Goal: Transaction & Acquisition: Purchase product/service

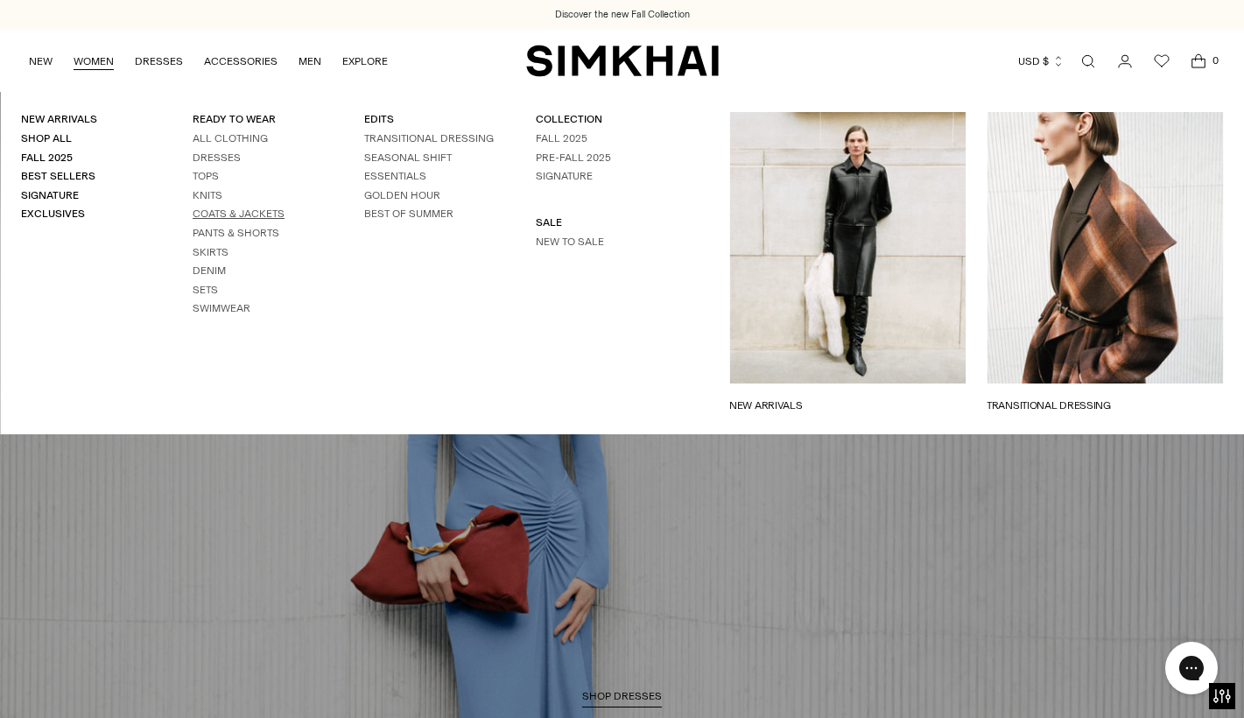
click at [229, 215] on link "Coats & Jackets" at bounding box center [239, 214] width 92 height 12
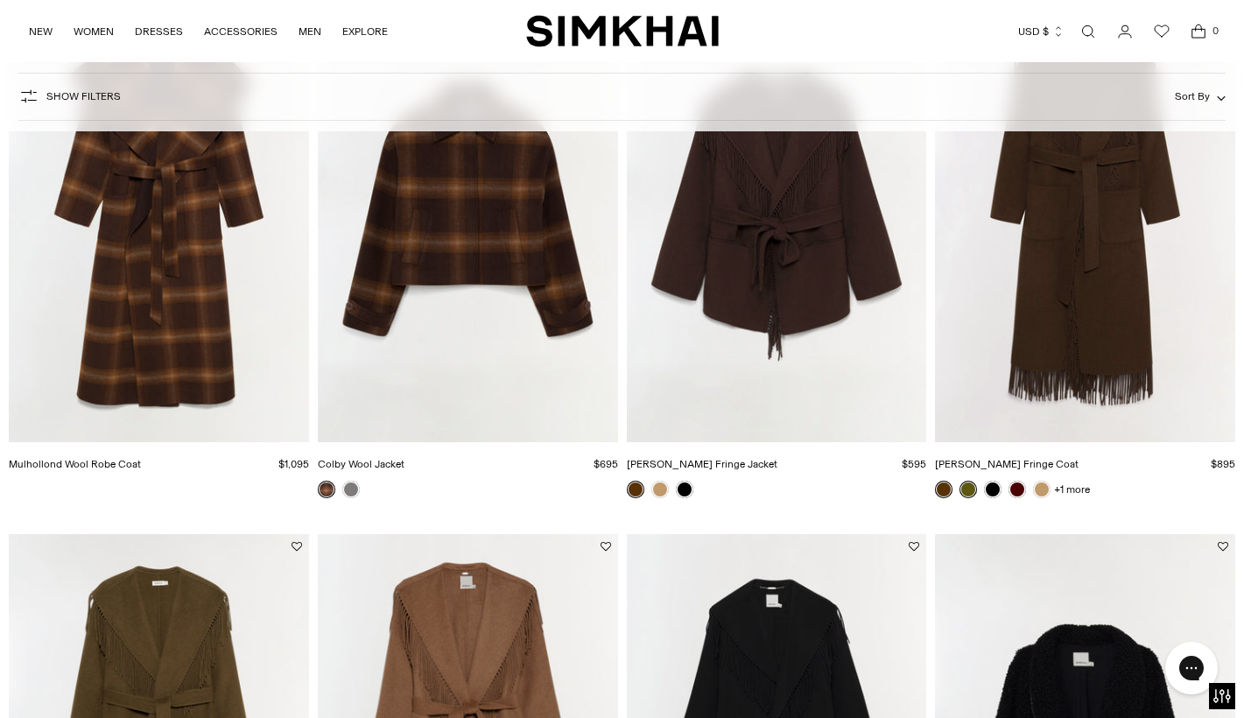
scroll to position [1348, 0]
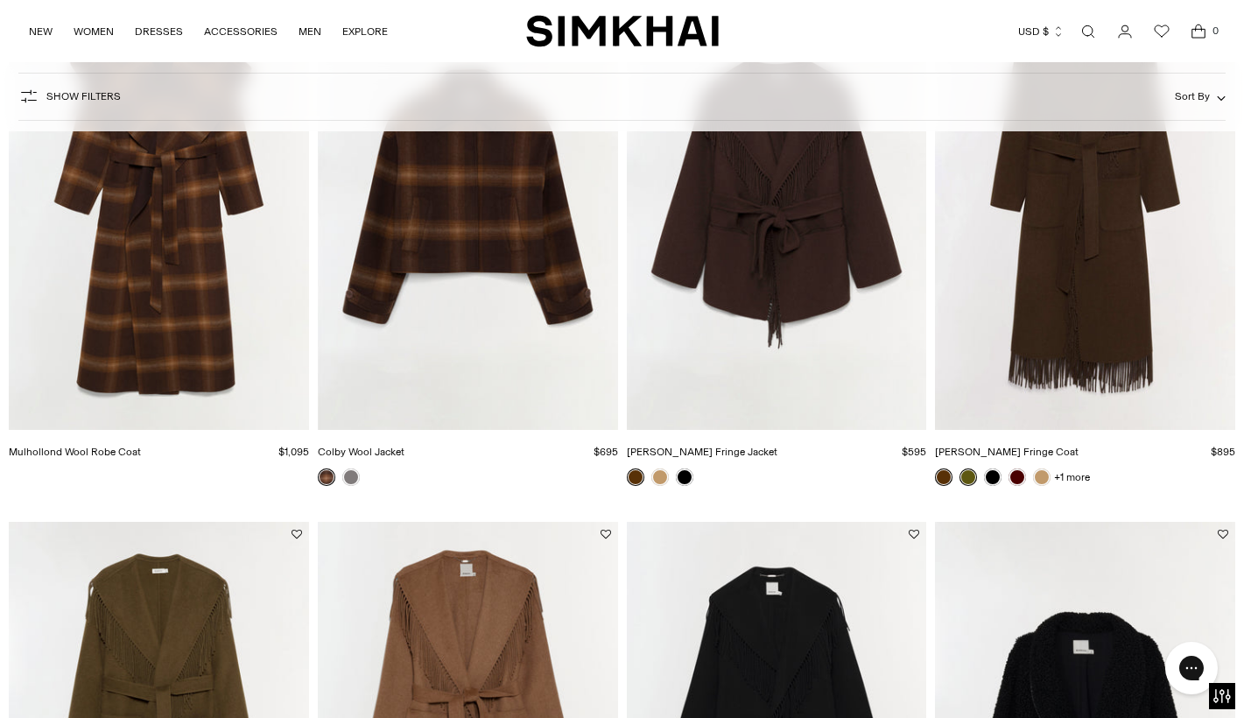
click at [0, 0] on img "Mulhollond Wool Robe Coat" at bounding box center [0, 0] width 0 height 0
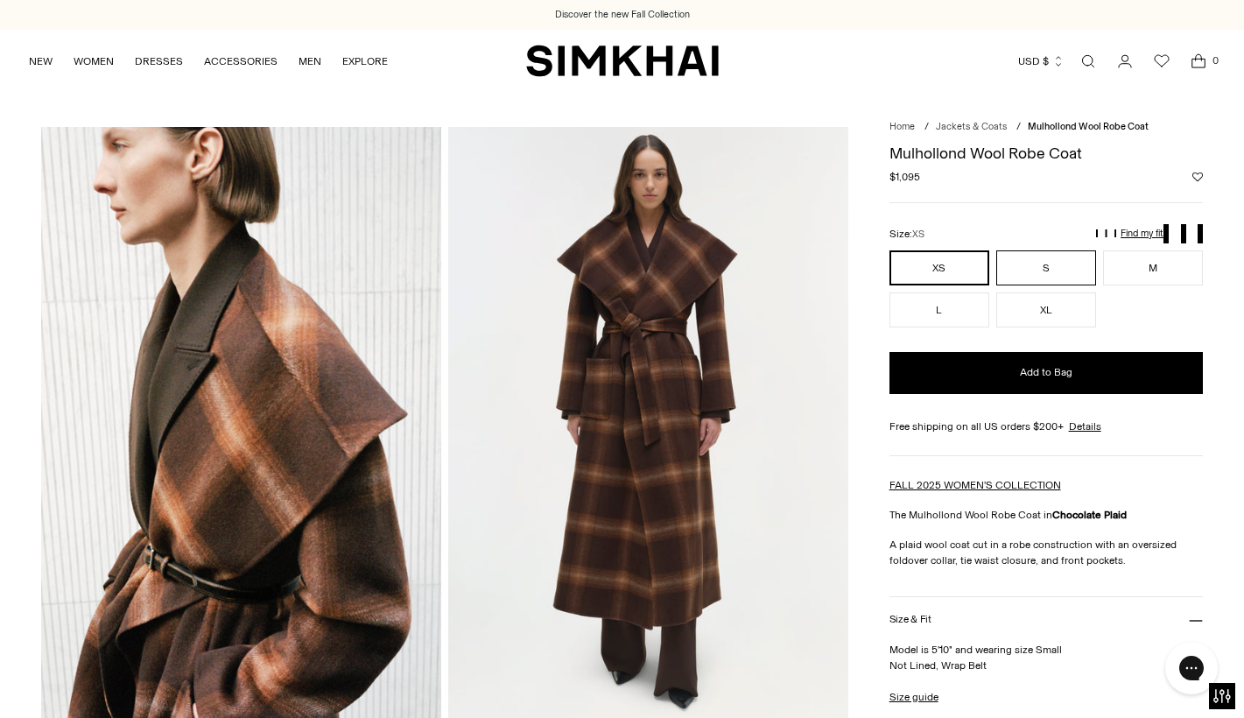
click at [1037, 270] on button "S" at bounding box center [1046, 267] width 100 height 35
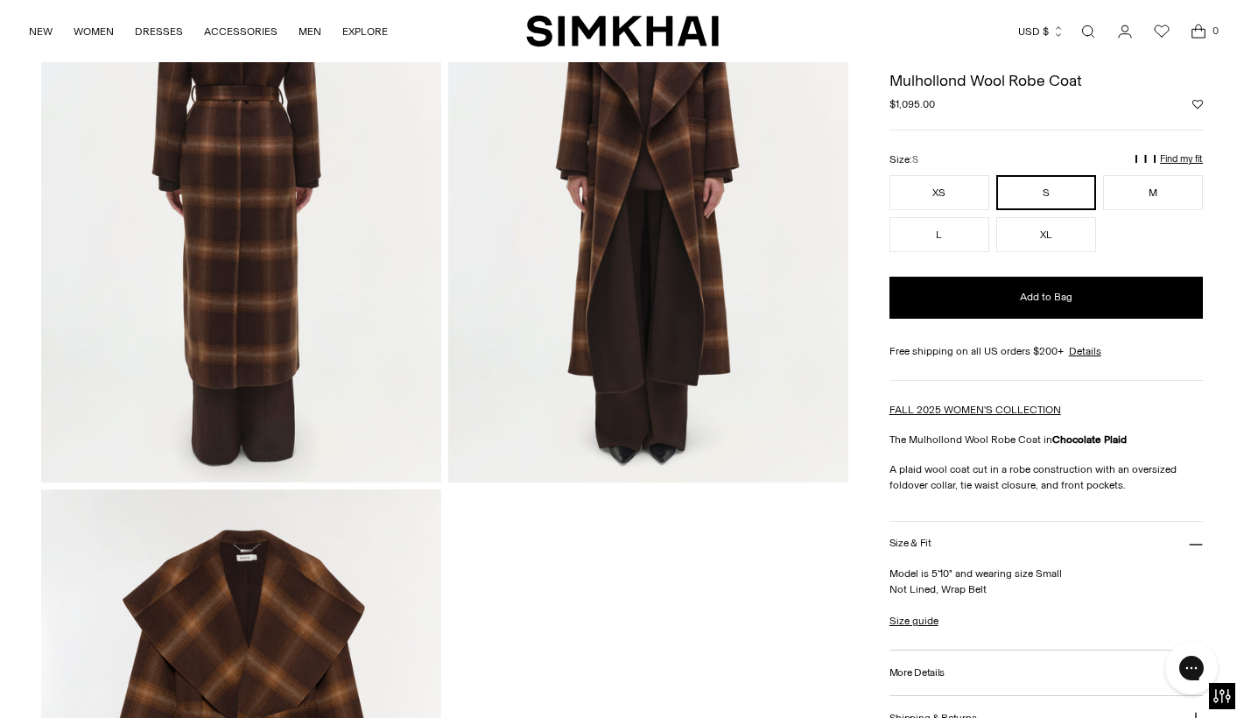
scroll to position [1433, 0]
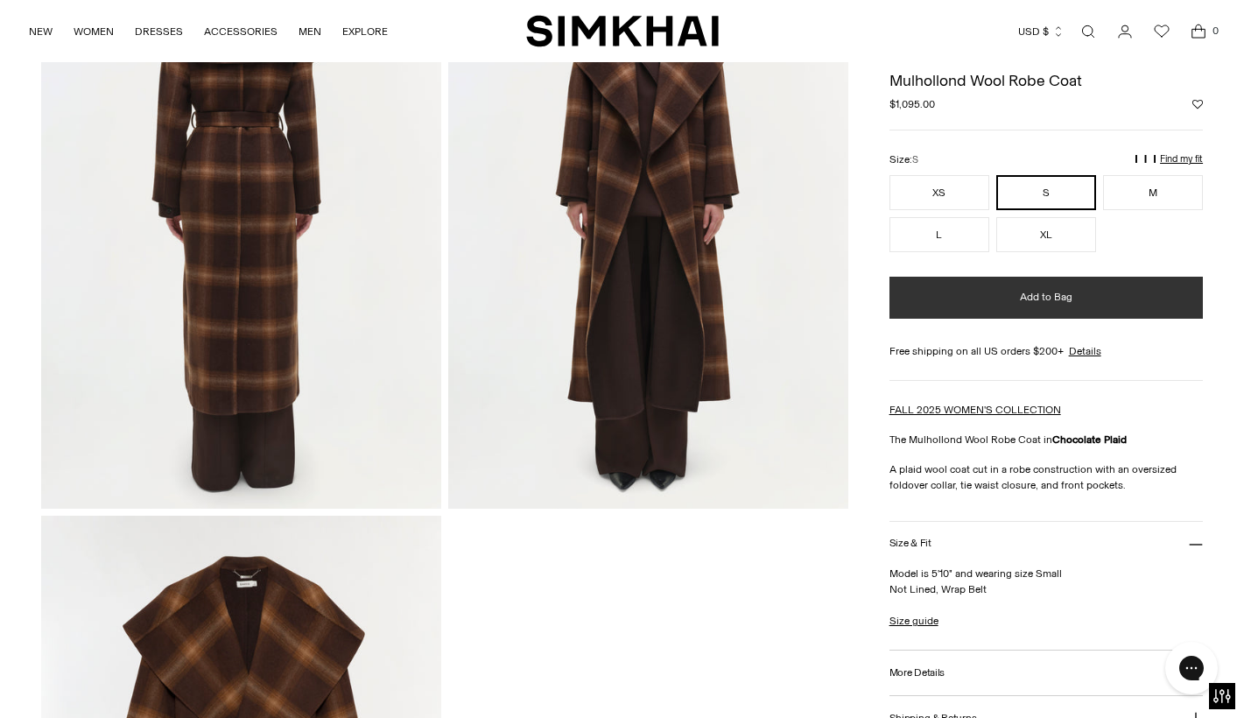
click at [1003, 310] on button "Add to Bag" at bounding box center [1046, 298] width 313 height 42
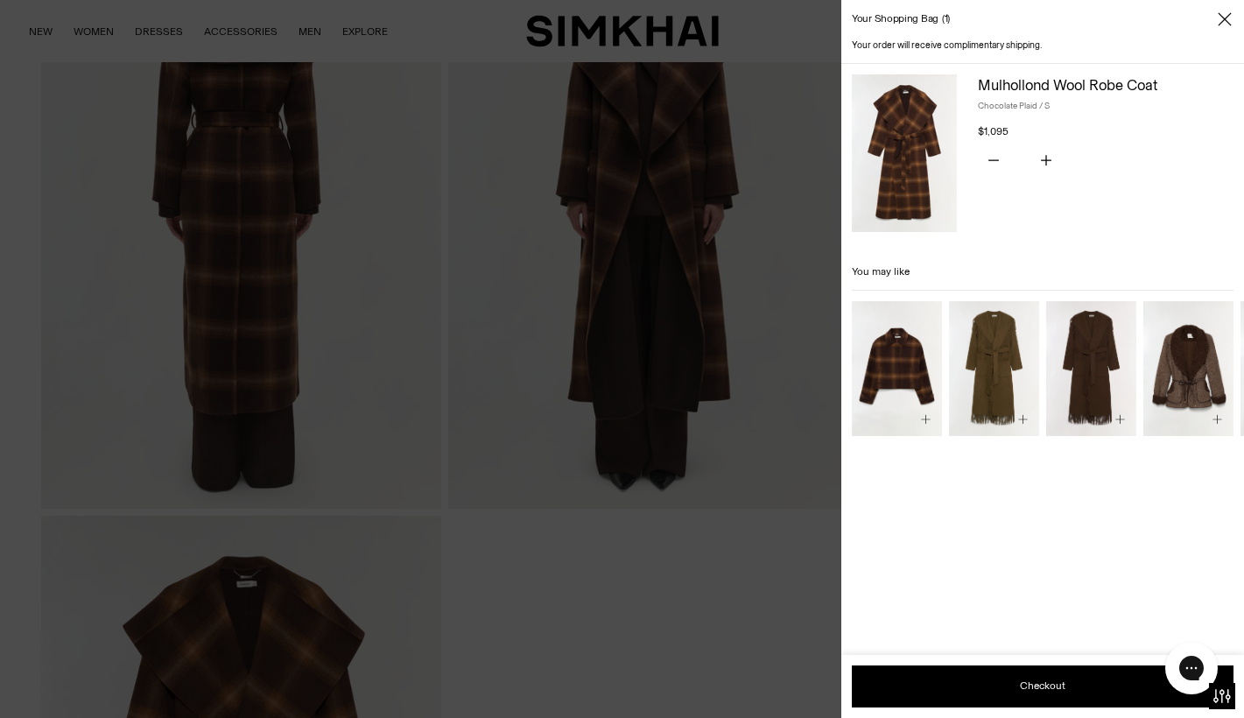
click at [1224, 19] on icon "Close" at bounding box center [1224, 18] width 13 height 13
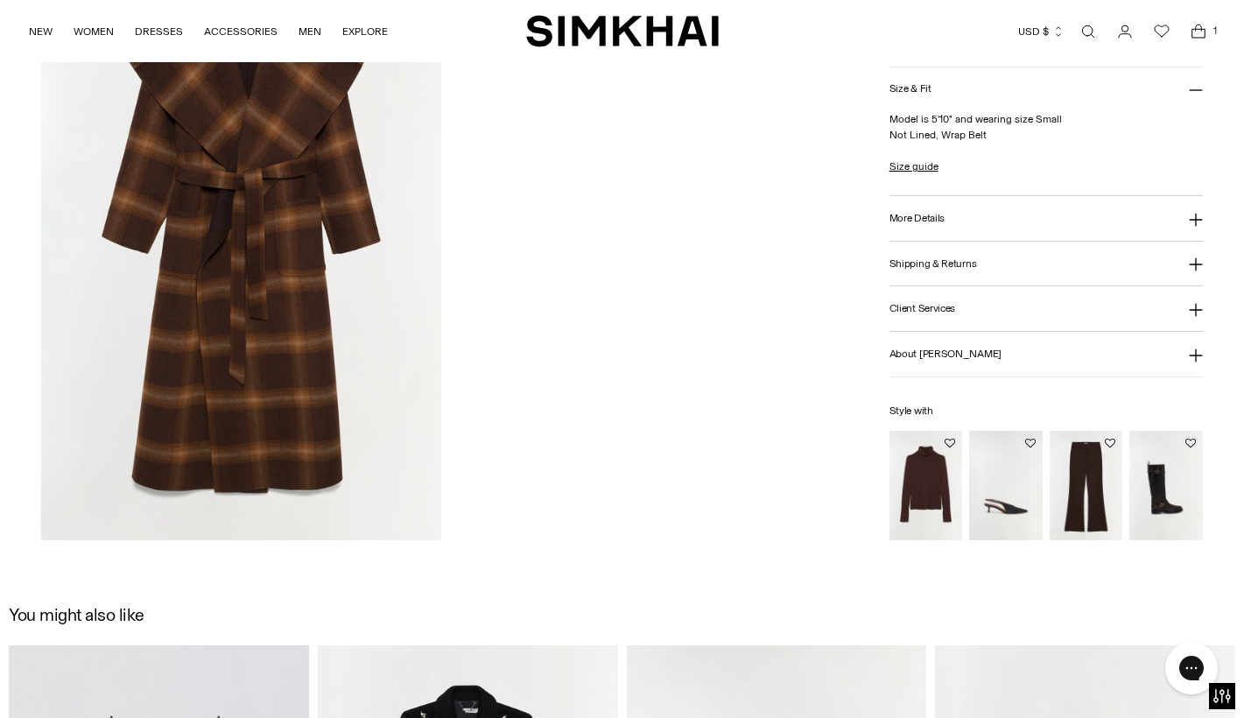
scroll to position [2013, 0]
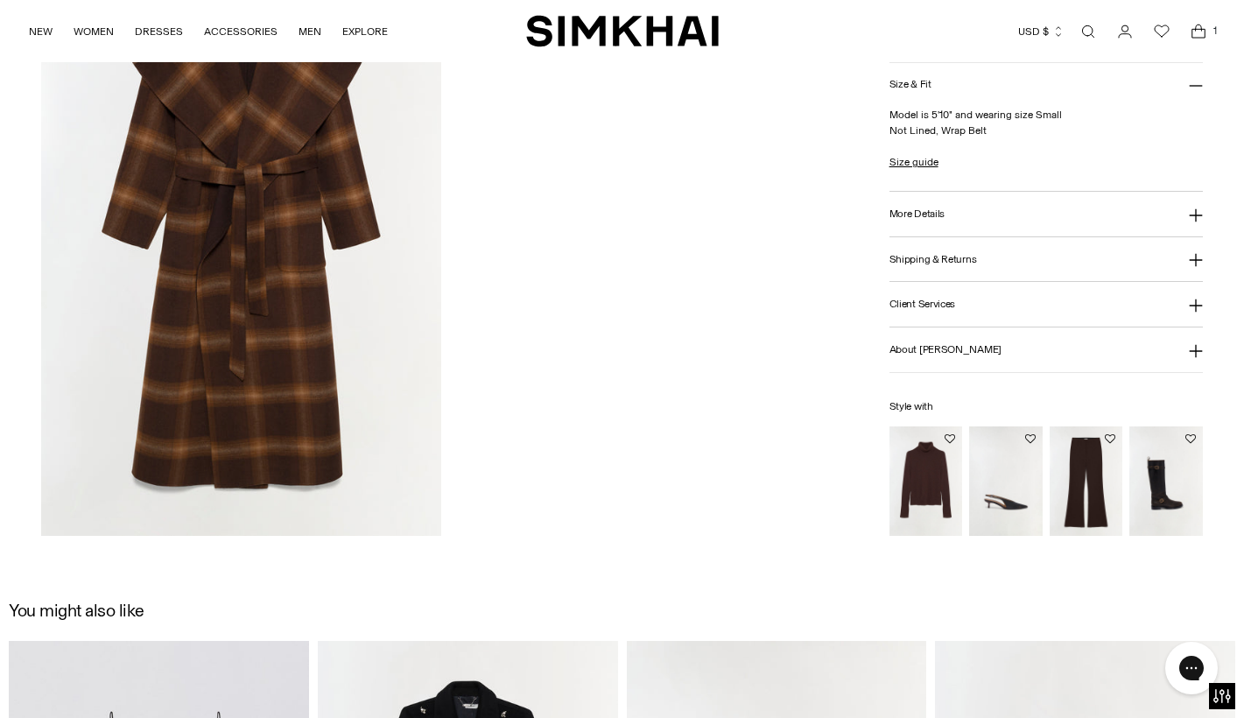
click at [0, 0] on img "Fenwick Cashmere Turtleneck" at bounding box center [0, 0] width 0 height 0
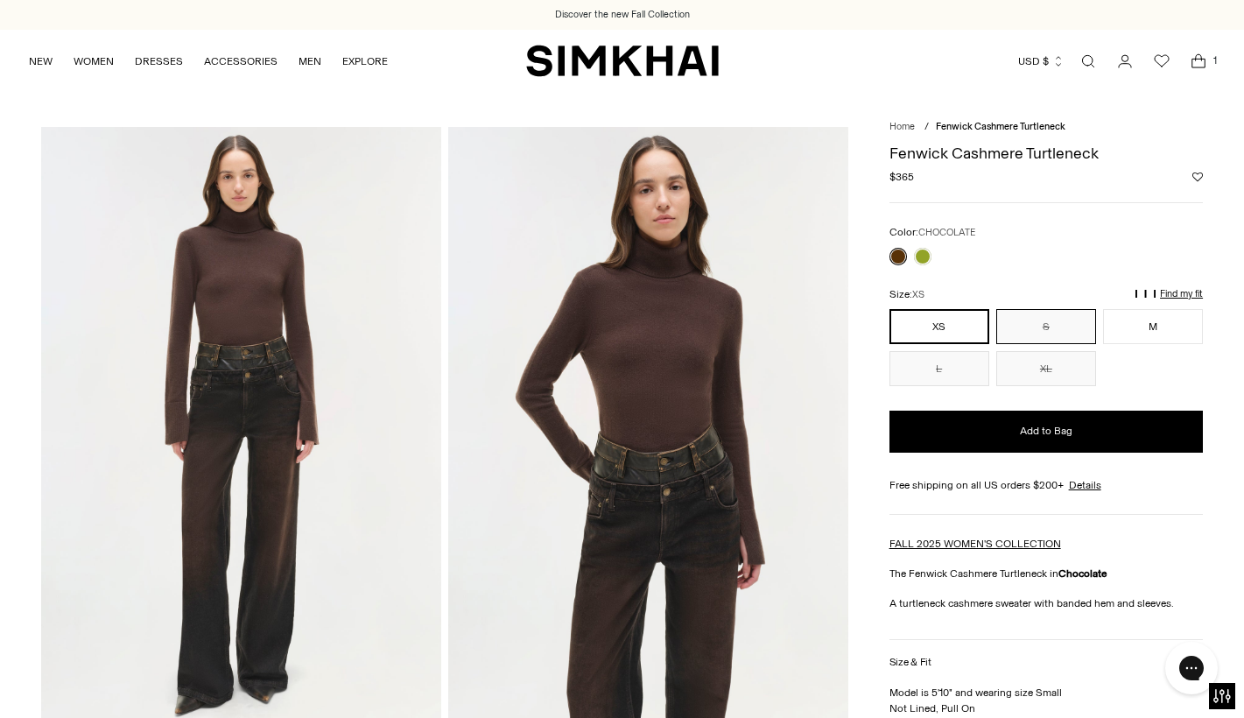
click at [1051, 330] on button "S" at bounding box center [1046, 326] width 100 height 35
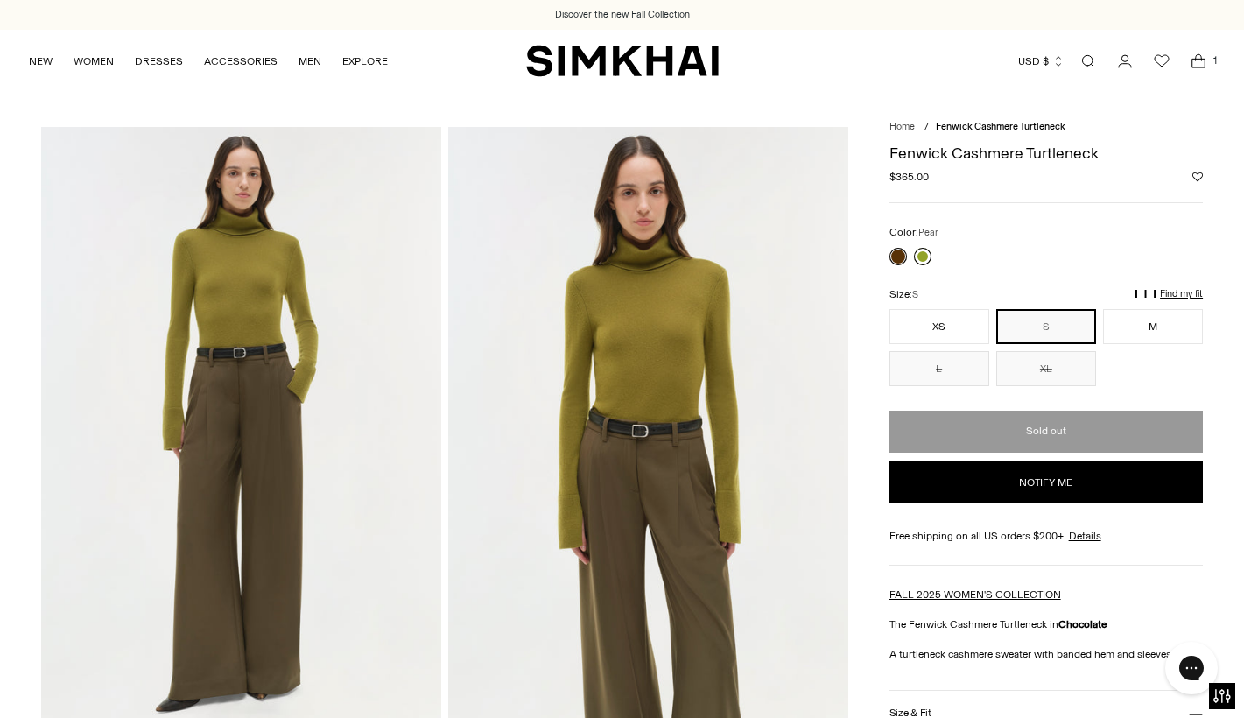
click at [923, 250] on link at bounding box center [923, 257] width 18 height 18
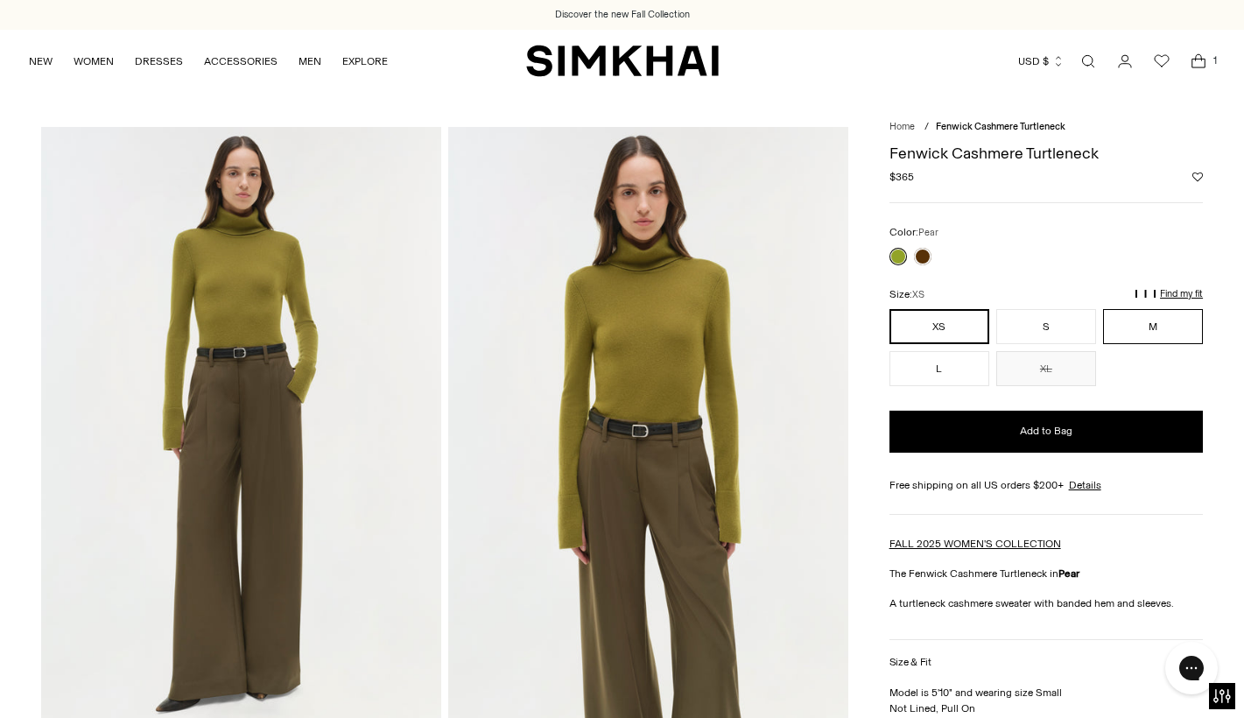
click at [1179, 327] on button "M" at bounding box center [1153, 326] width 100 height 35
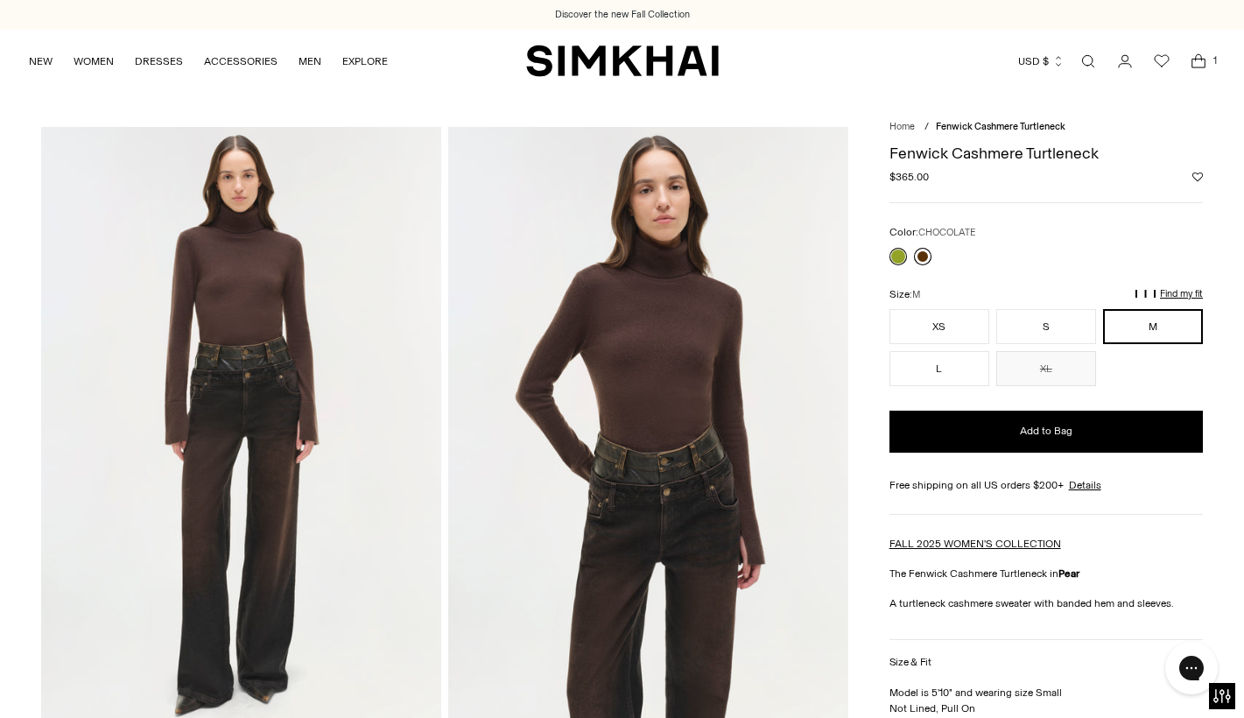
click at [924, 259] on link at bounding box center [923, 257] width 18 height 18
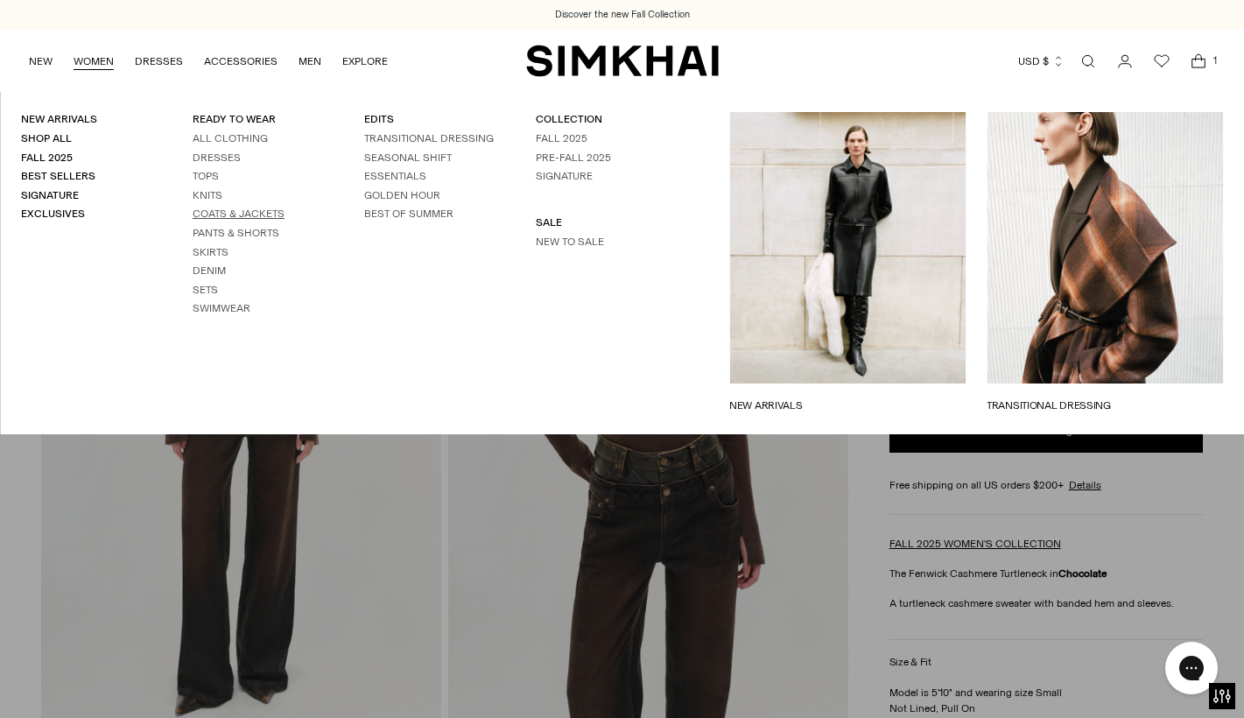
click at [228, 220] on link "Coats & Jackets" at bounding box center [239, 214] width 92 height 12
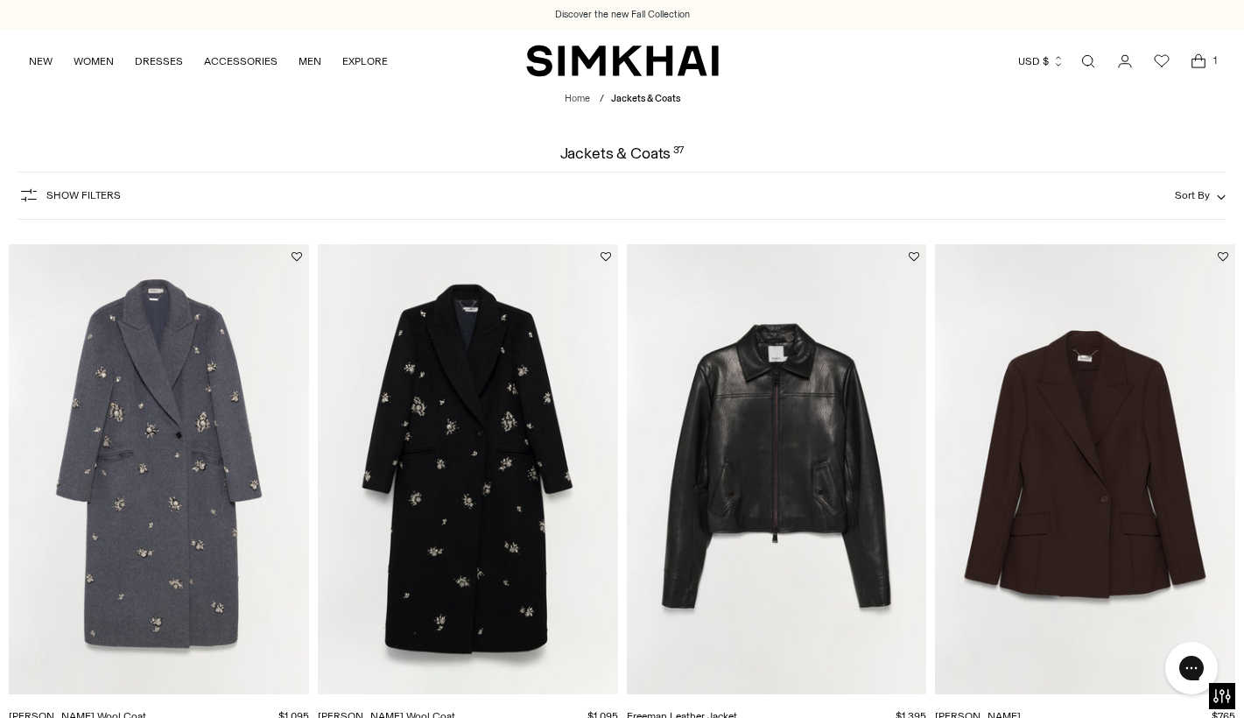
click at [0, 0] on img "Gianni Embellished Wool Coat" at bounding box center [0, 0] width 0 height 0
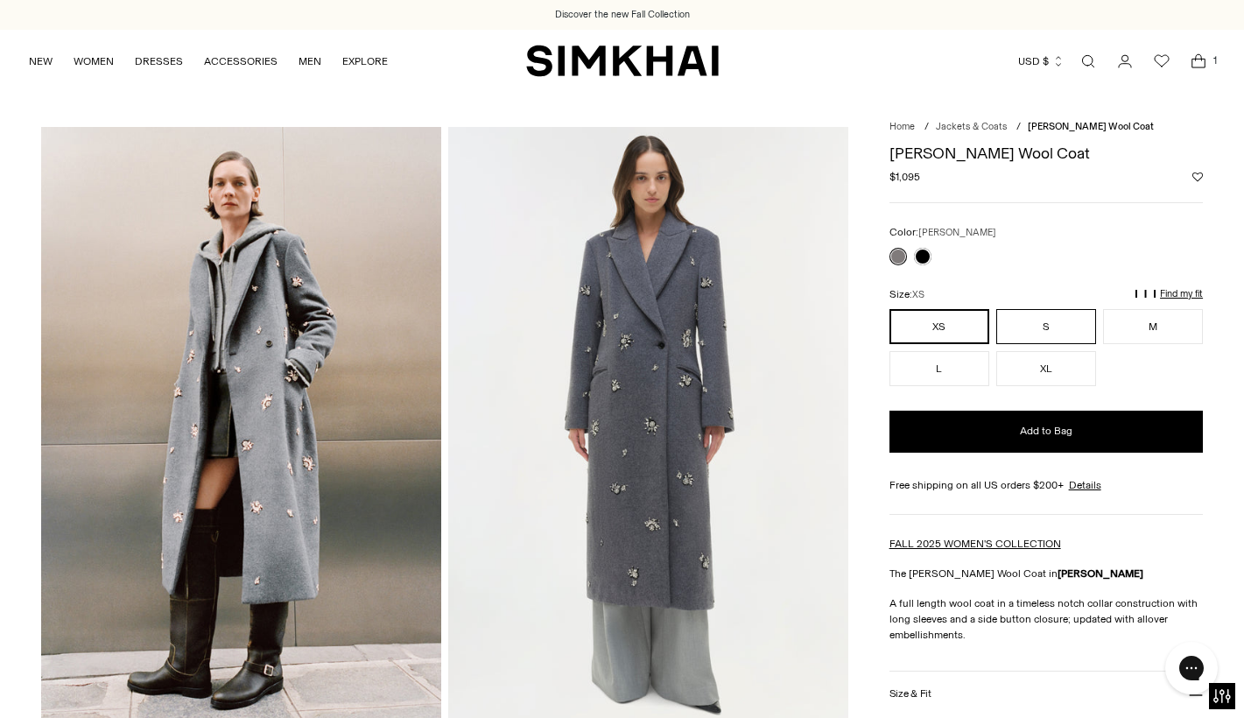
click at [1073, 322] on button "S" at bounding box center [1046, 326] width 100 height 35
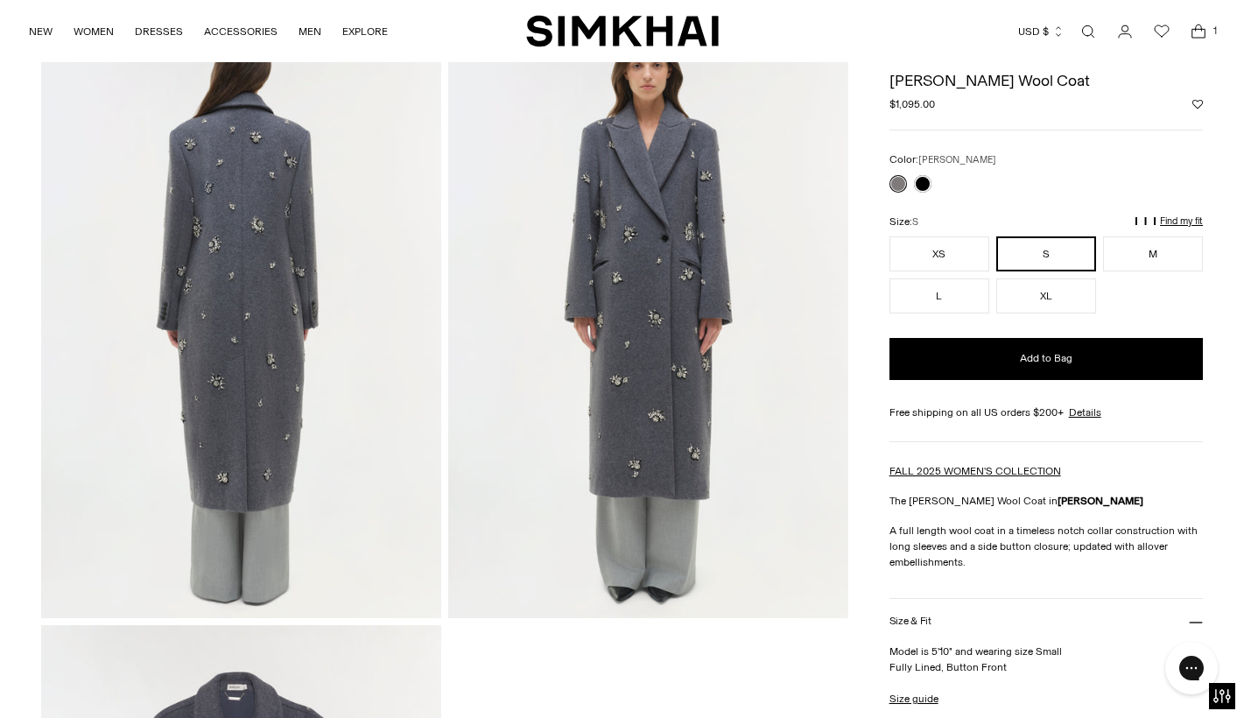
scroll to position [851, 0]
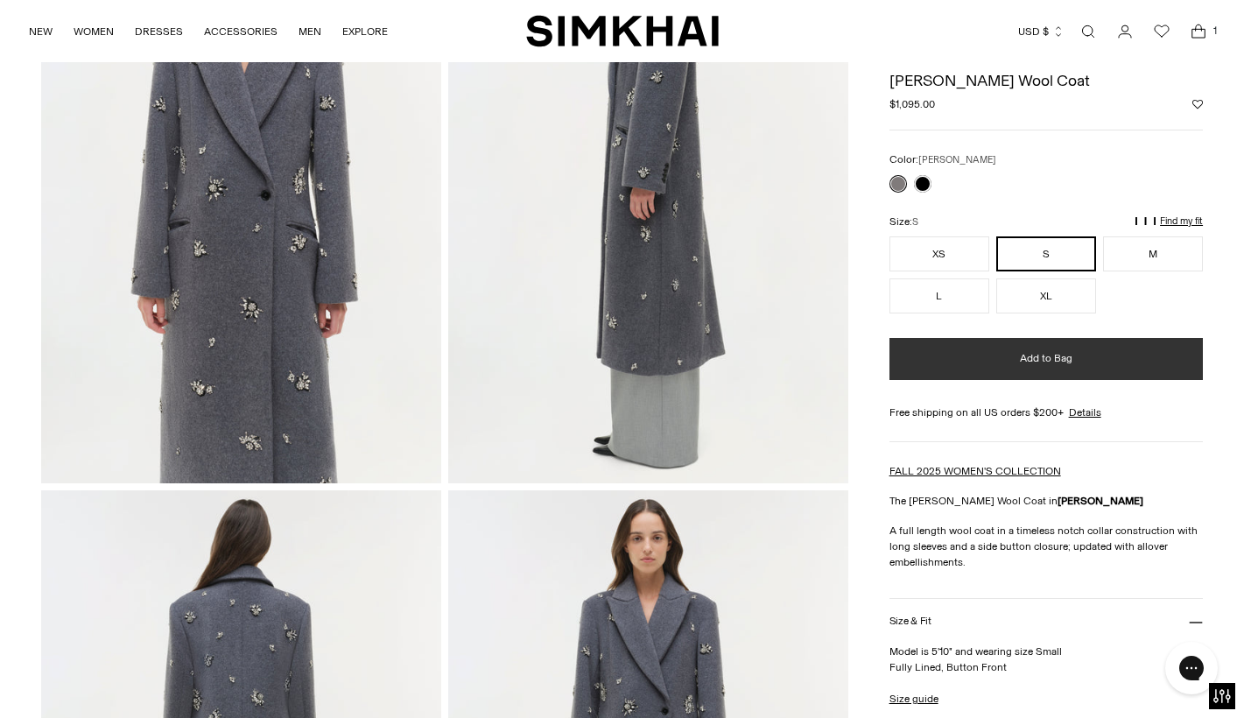
click at [1084, 371] on button "Add to Bag" at bounding box center [1046, 359] width 313 height 42
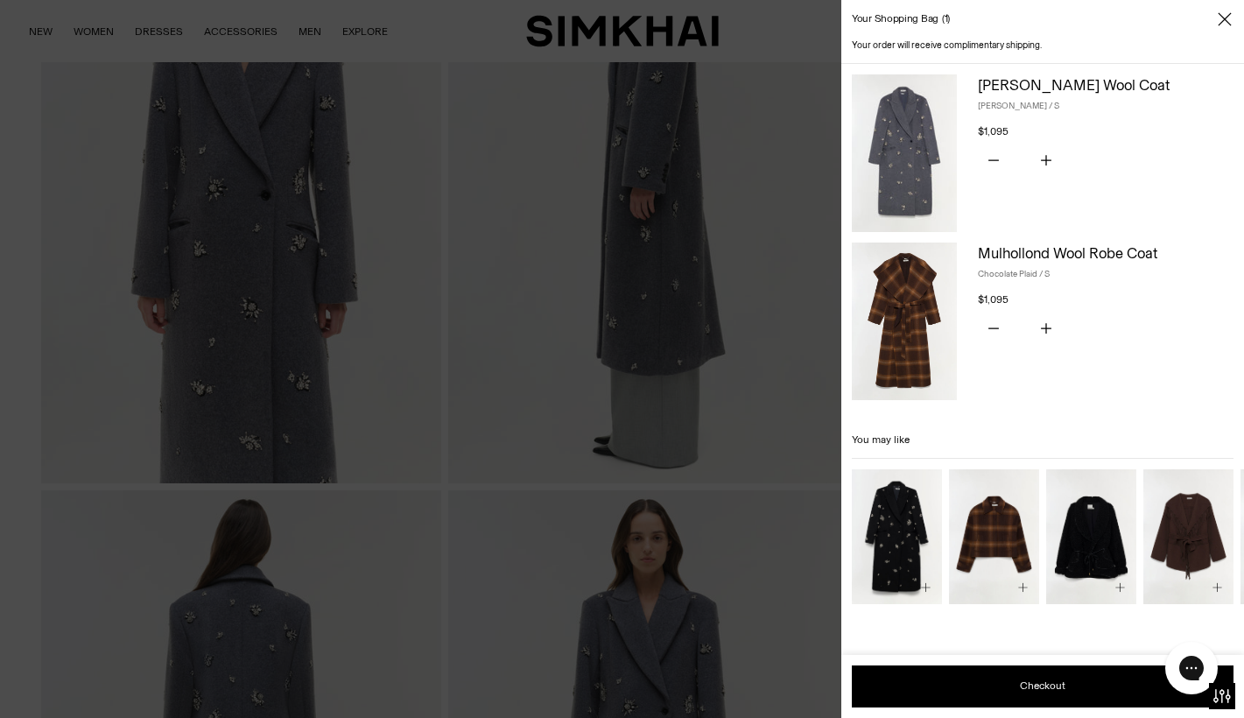
click at [155, 47] on div at bounding box center [622, 359] width 1244 height 718
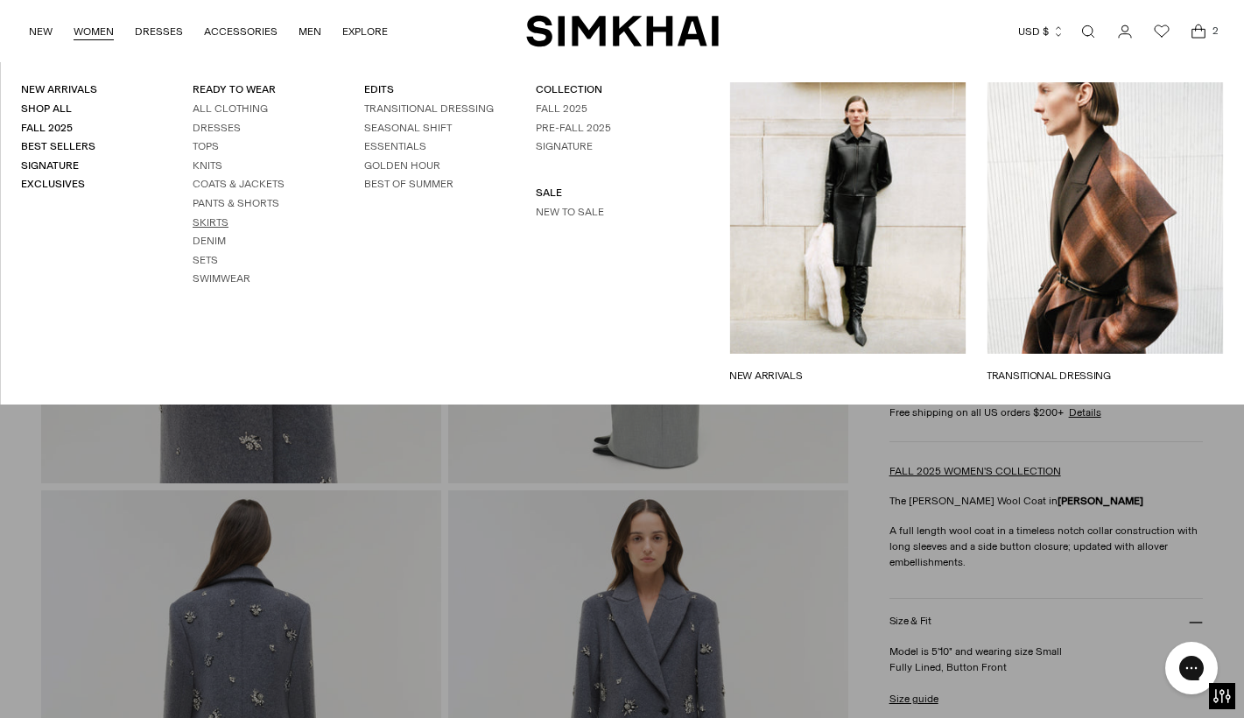
click at [216, 219] on link "Skirts" at bounding box center [211, 222] width 36 height 12
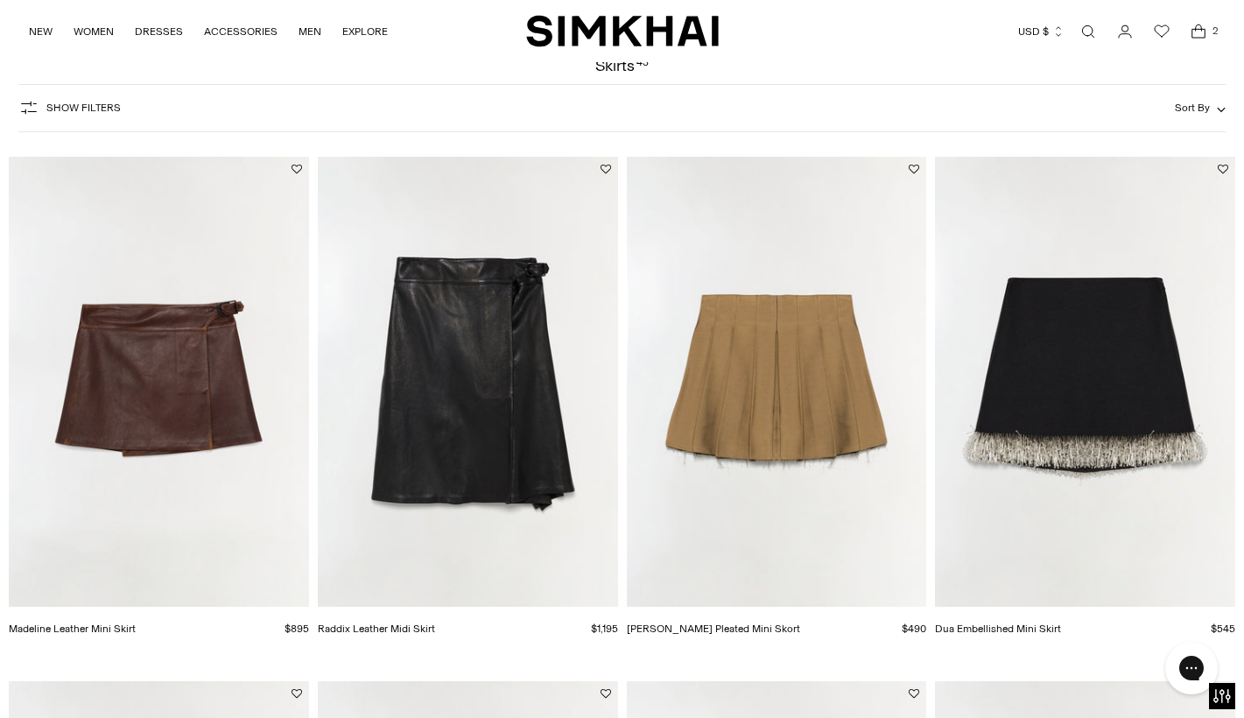
scroll to position [102, 0]
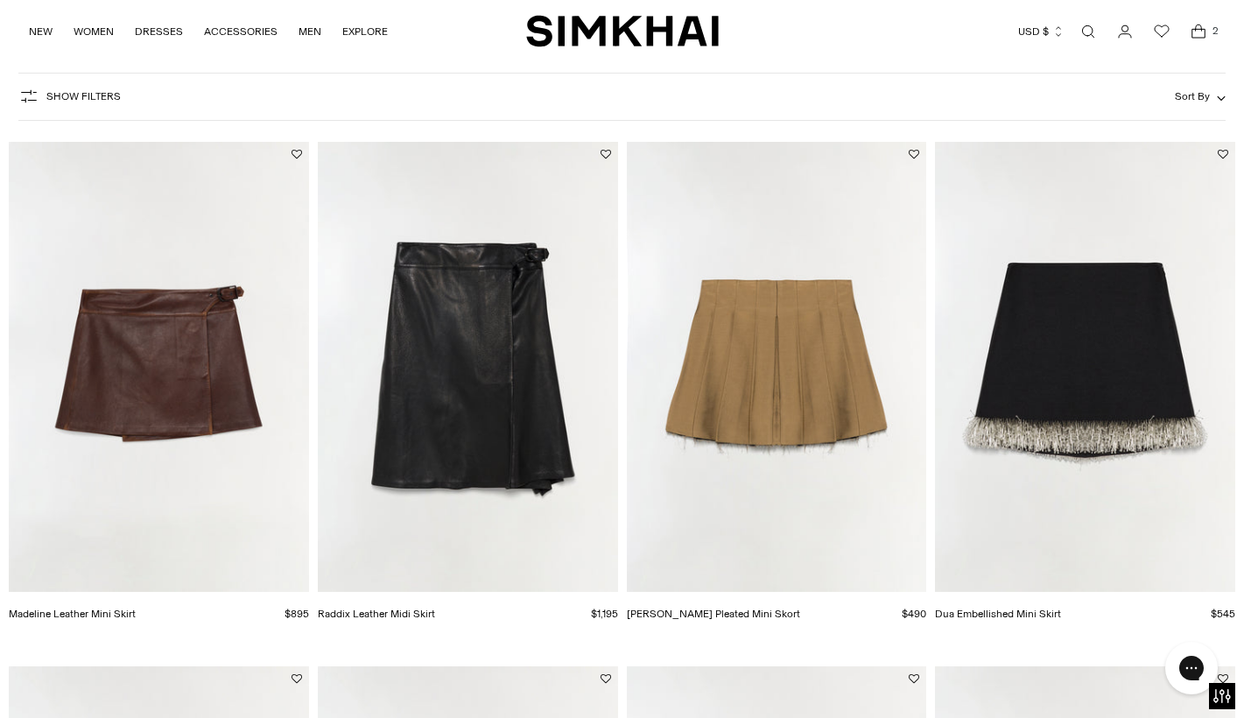
click at [0, 0] on img "Madeline Leather Mini Skirt" at bounding box center [0, 0] width 0 height 0
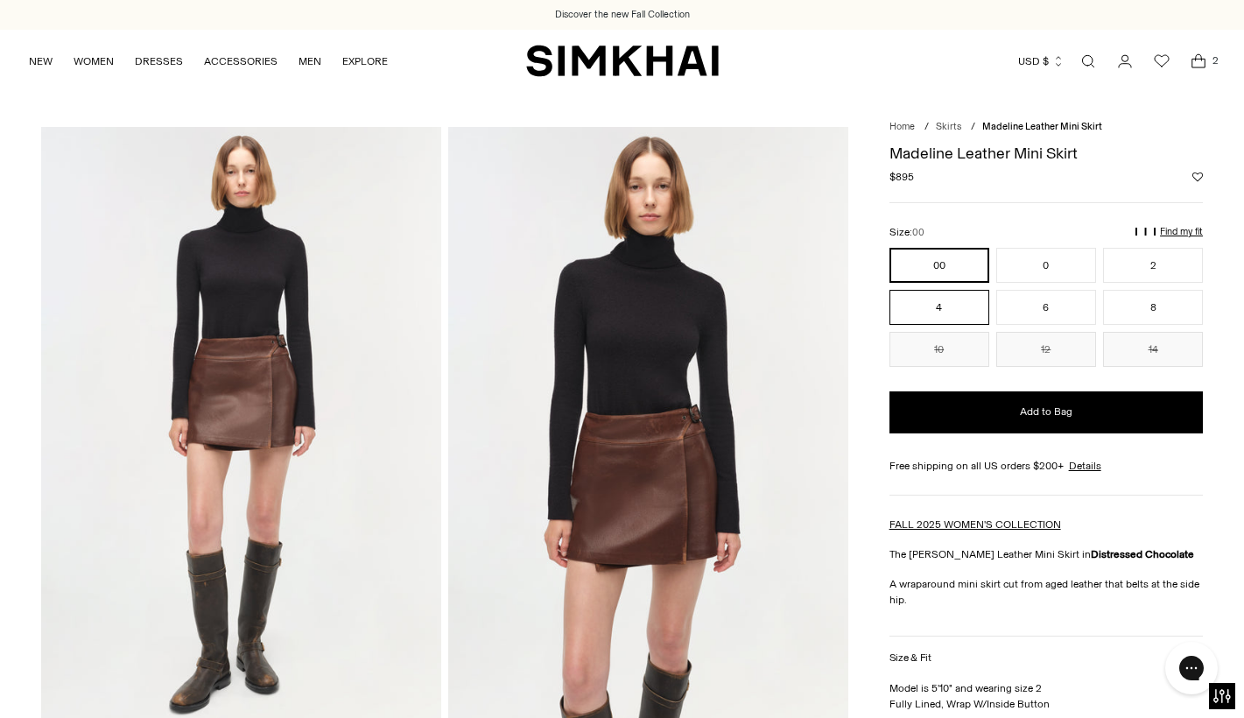
click at [951, 312] on button "4" at bounding box center [940, 307] width 100 height 35
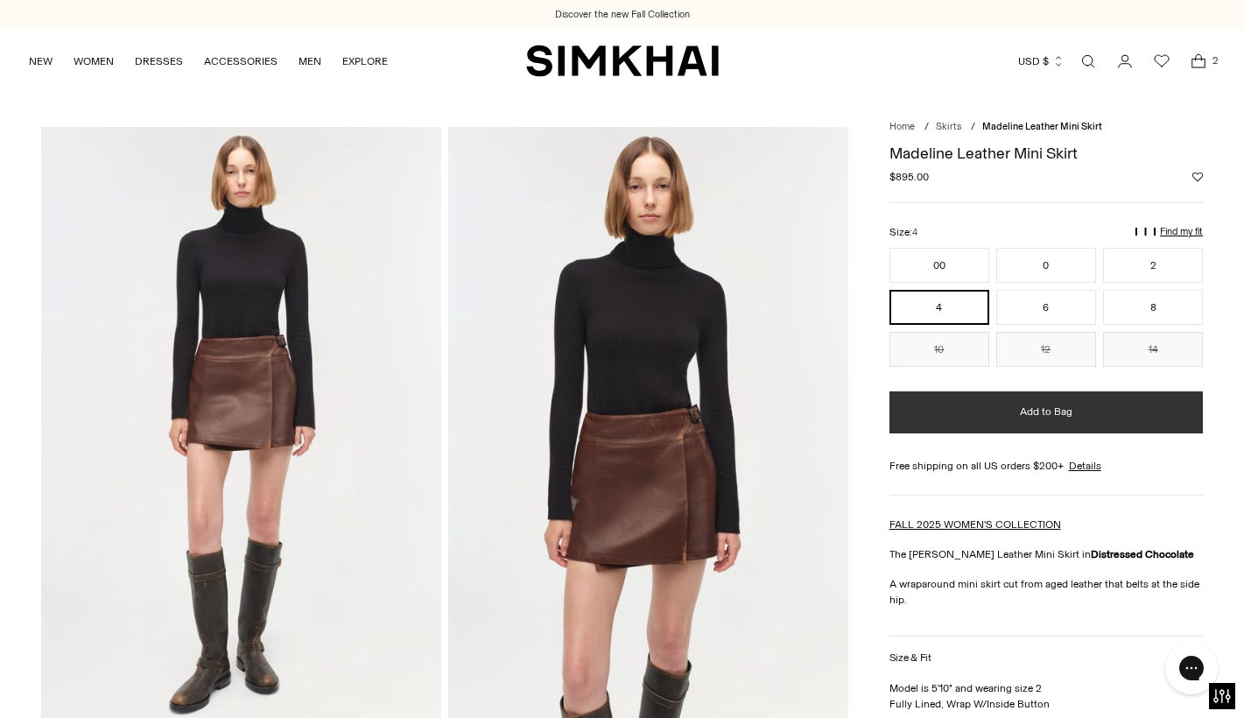
click at [1071, 417] on span "Add to Bag" at bounding box center [1046, 412] width 53 height 15
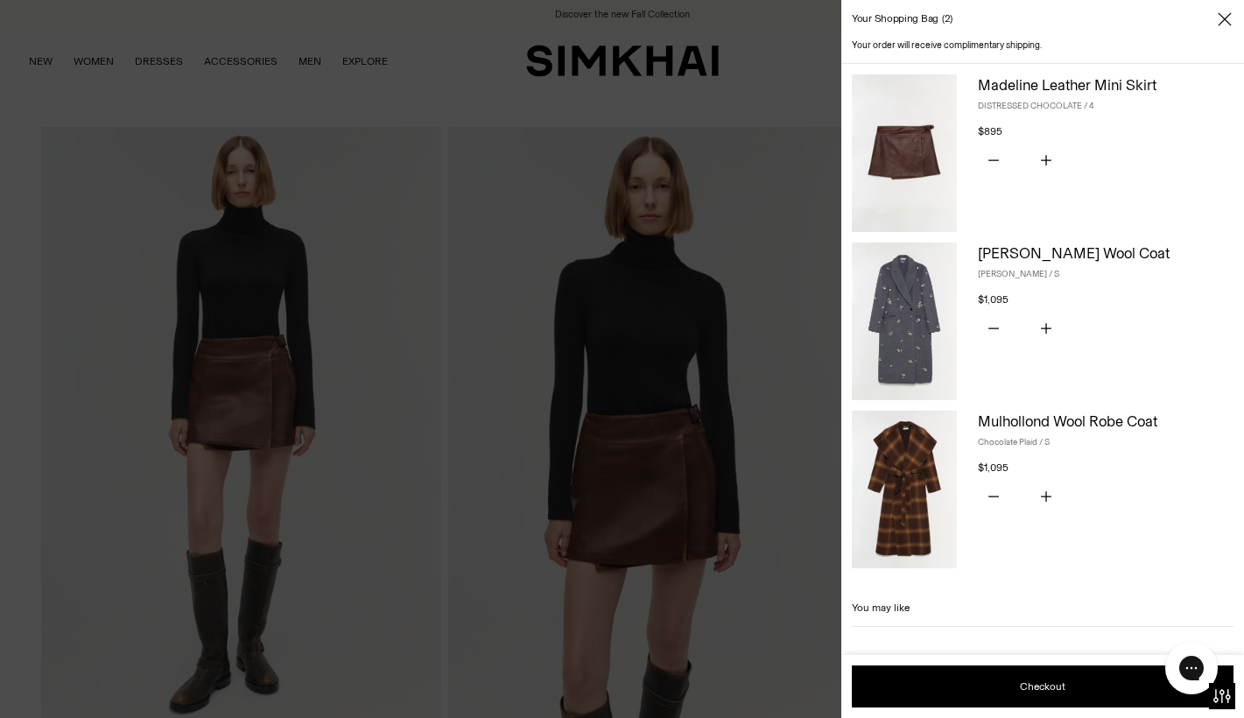
click at [1228, 22] on icon "Close" at bounding box center [1224, 18] width 13 height 13
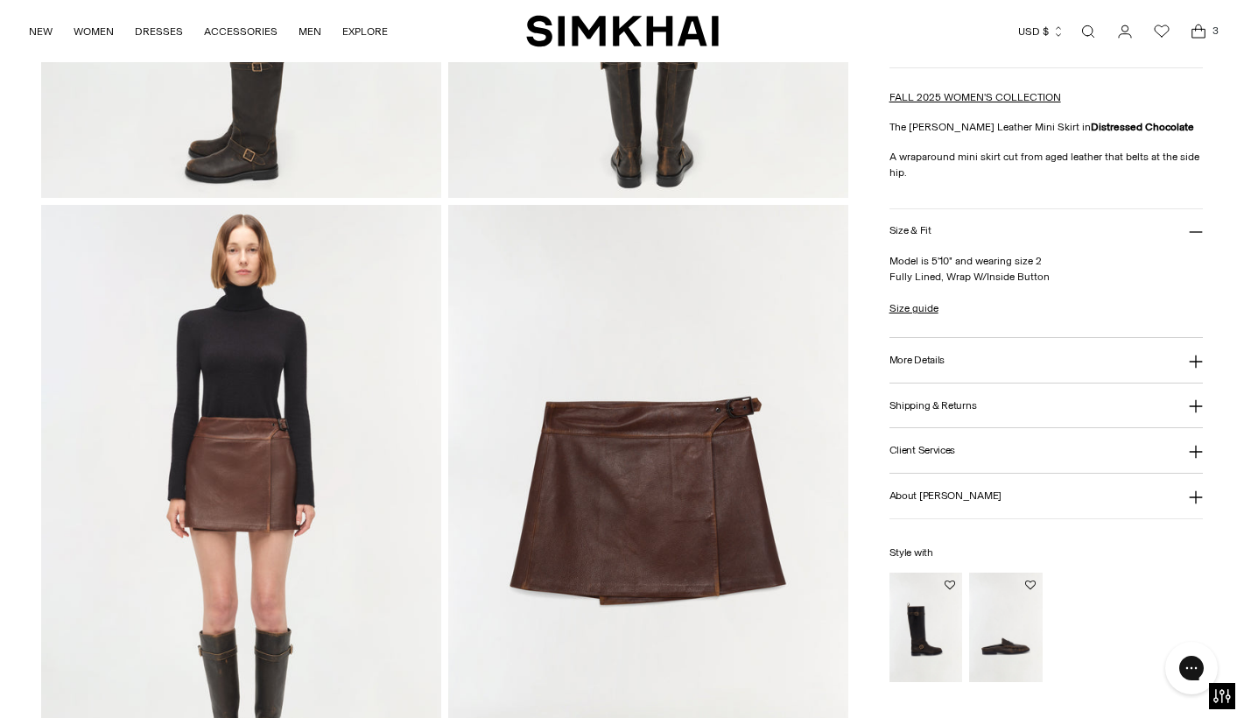
scroll to position [1163, 0]
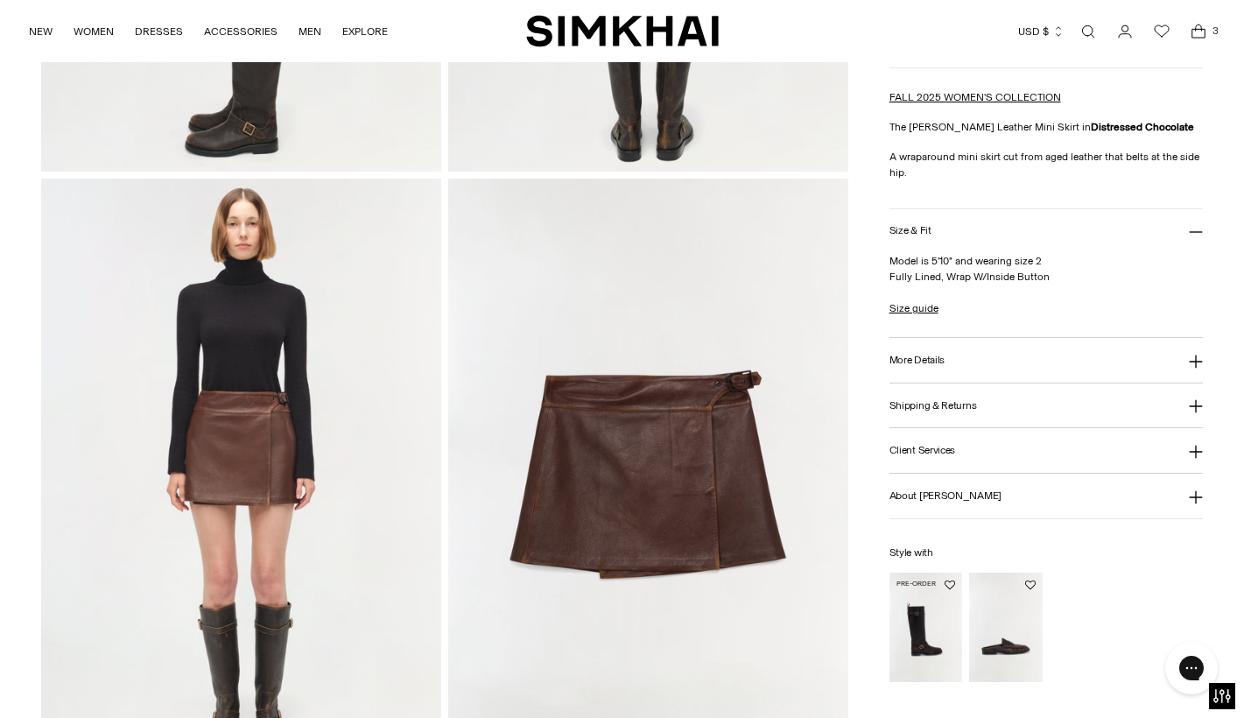
click at [0, 0] on img "Noah Moto Leather Boot" at bounding box center [0, 0] width 0 height 0
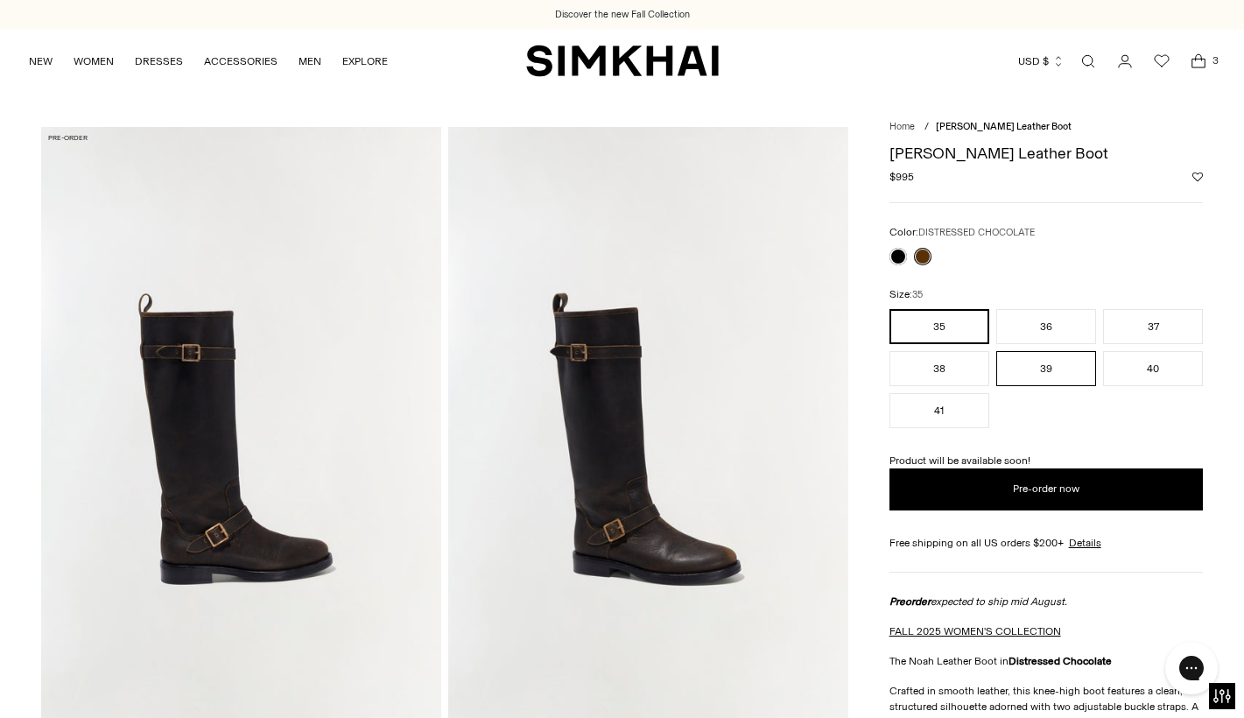
click at [1051, 370] on button "39" at bounding box center [1046, 368] width 100 height 35
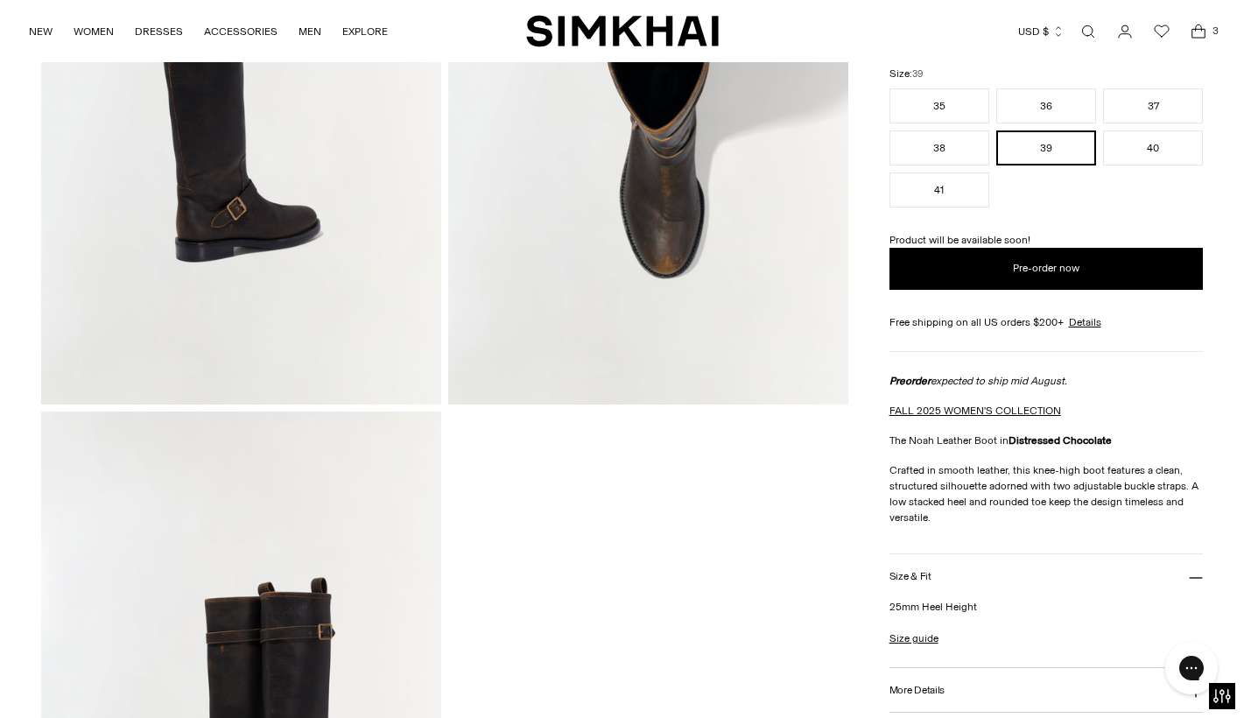
scroll to position [810, 0]
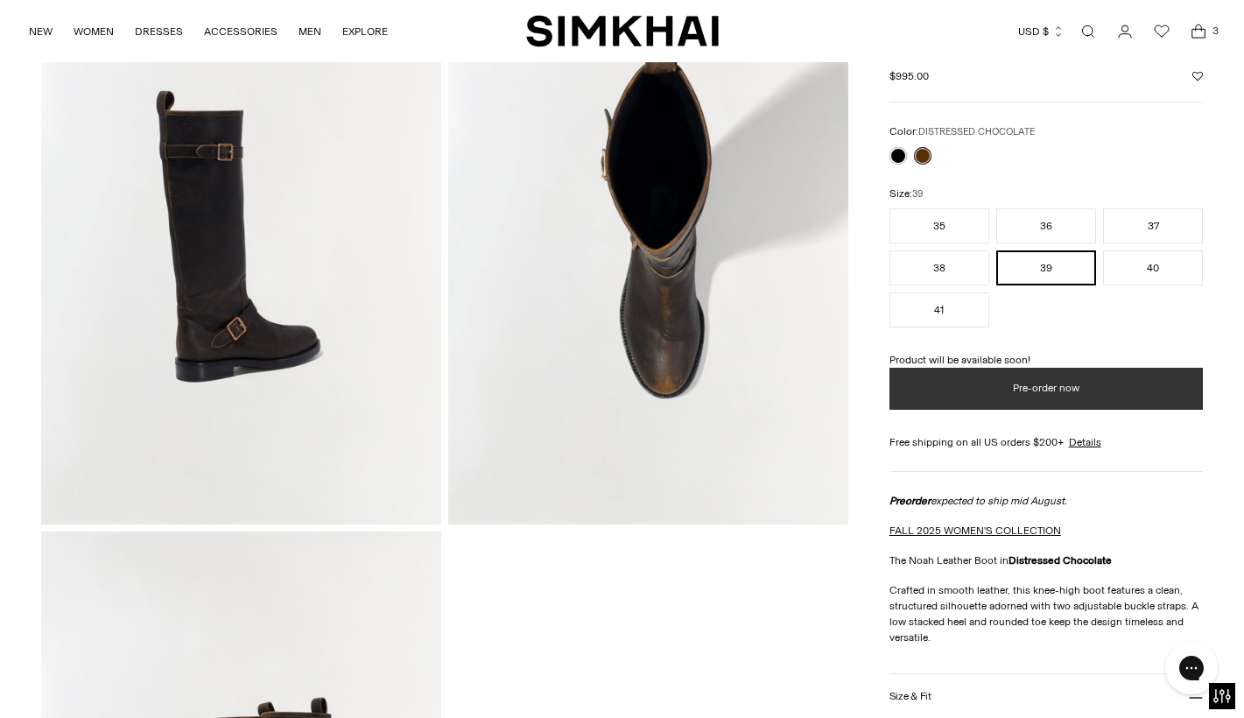
click at [993, 395] on button "Pre-order now" at bounding box center [1046, 389] width 313 height 42
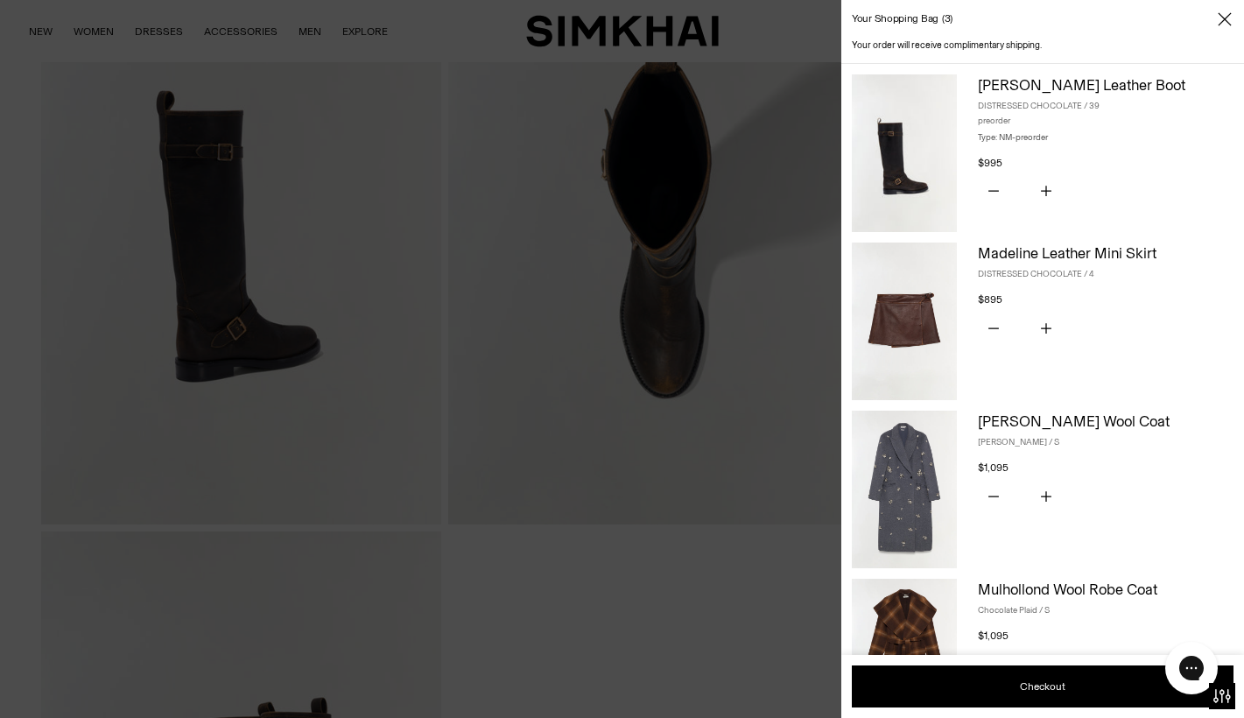
click at [658, 654] on div at bounding box center [622, 359] width 1244 height 718
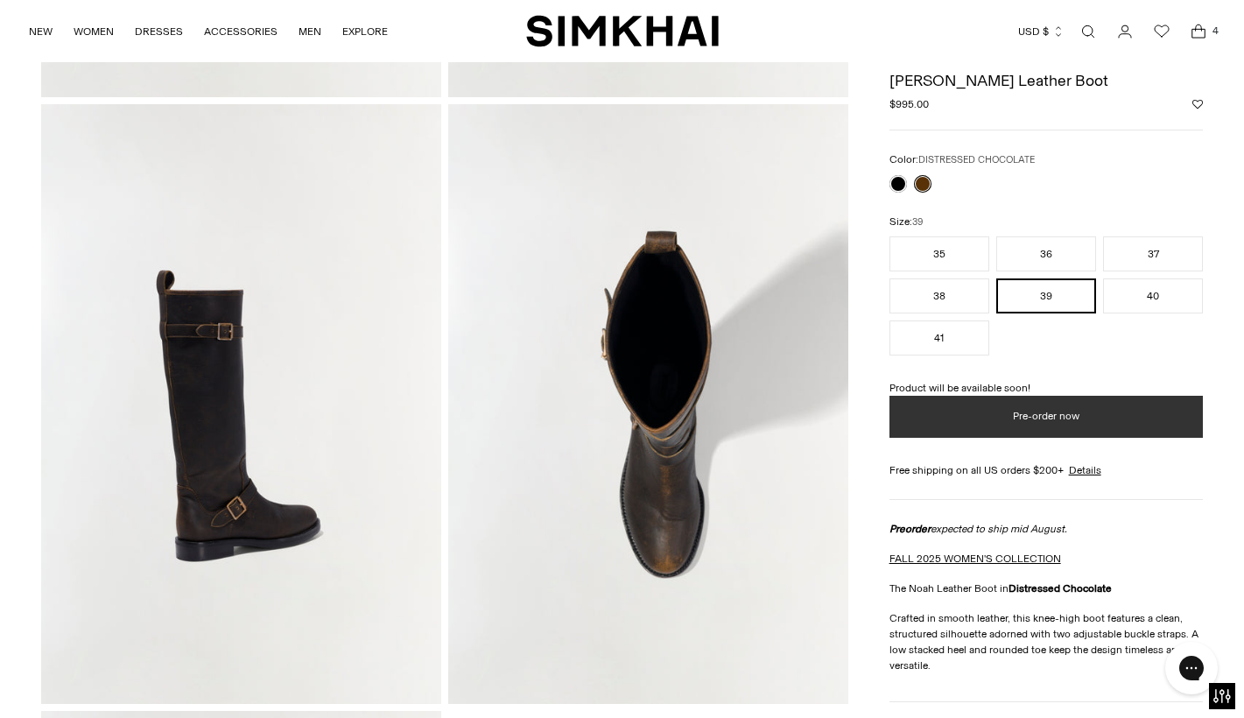
scroll to position [440, 0]
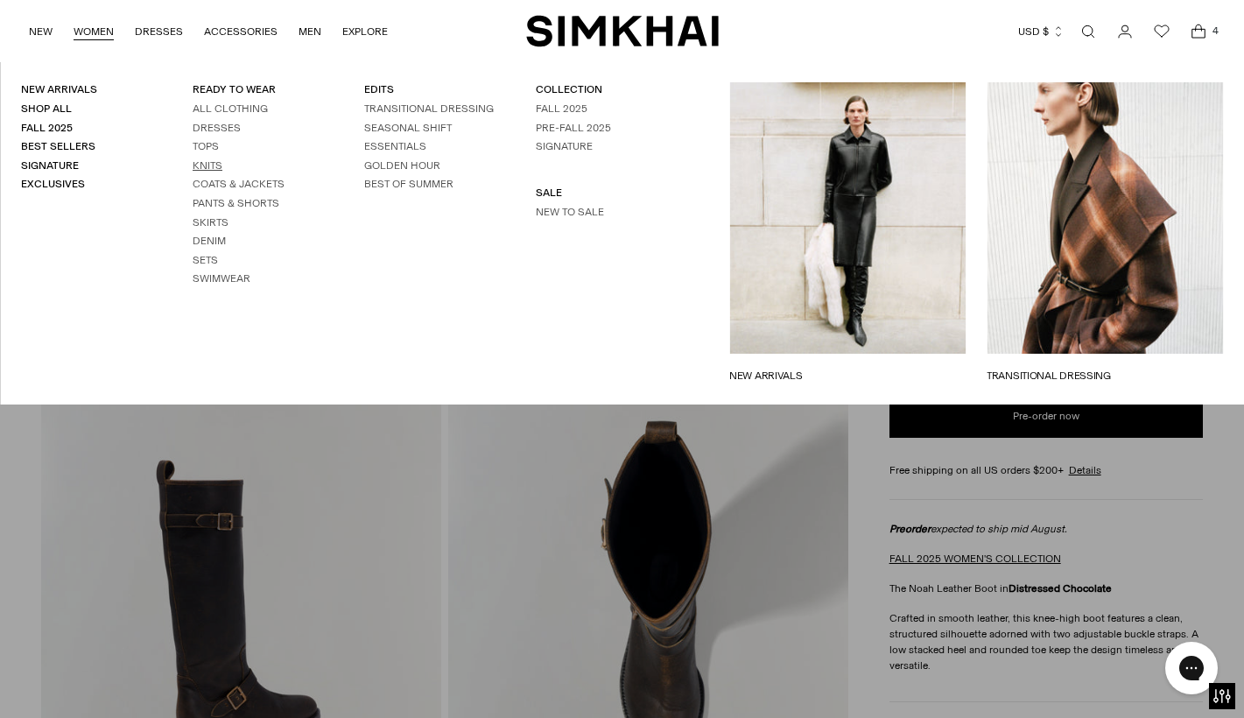
click at [205, 165] on link "Knits" at bounding box center [208, 165] width 30 height 12
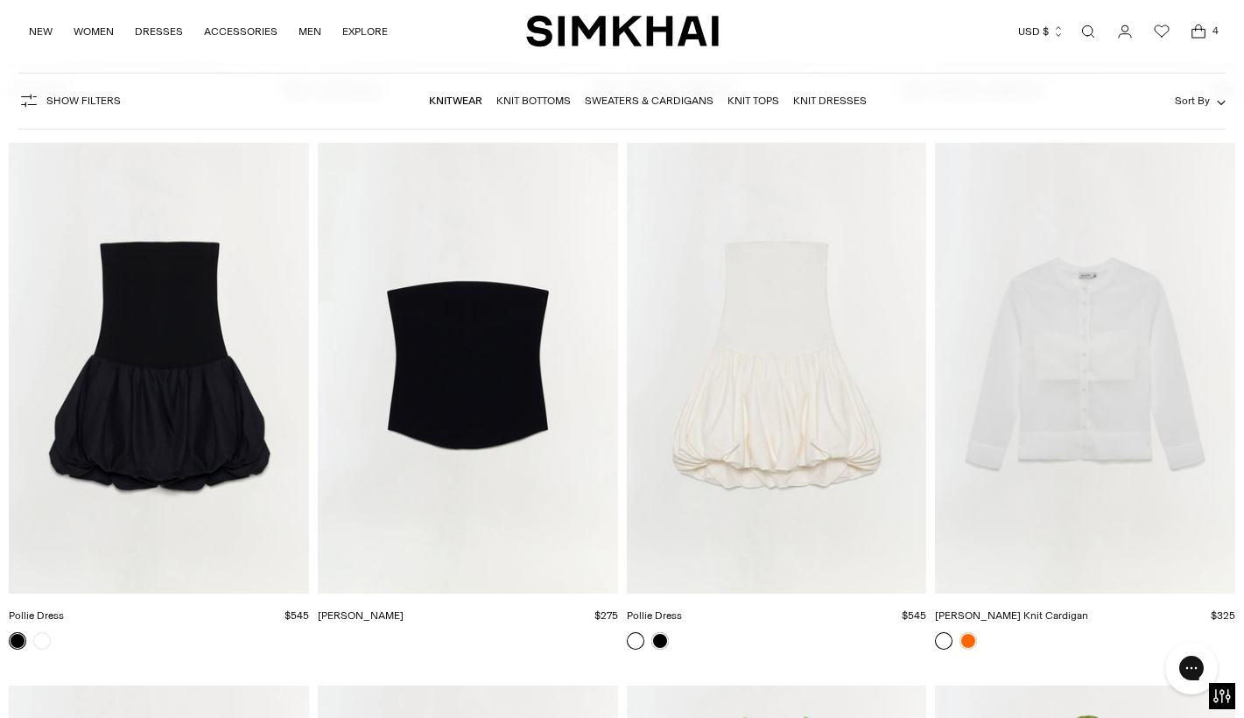
scroll to position [11425, 0]
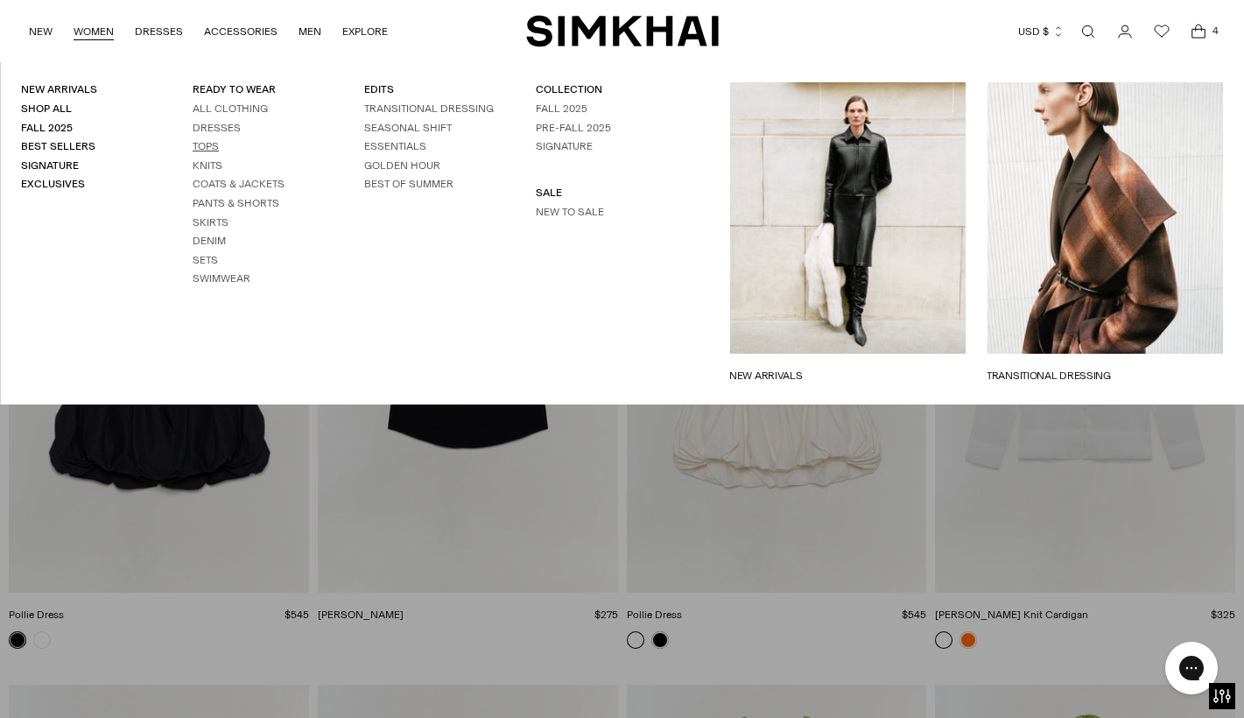
click at [205, 147] on link "Tops" at bounding box center [206, 146] width 26 height 12
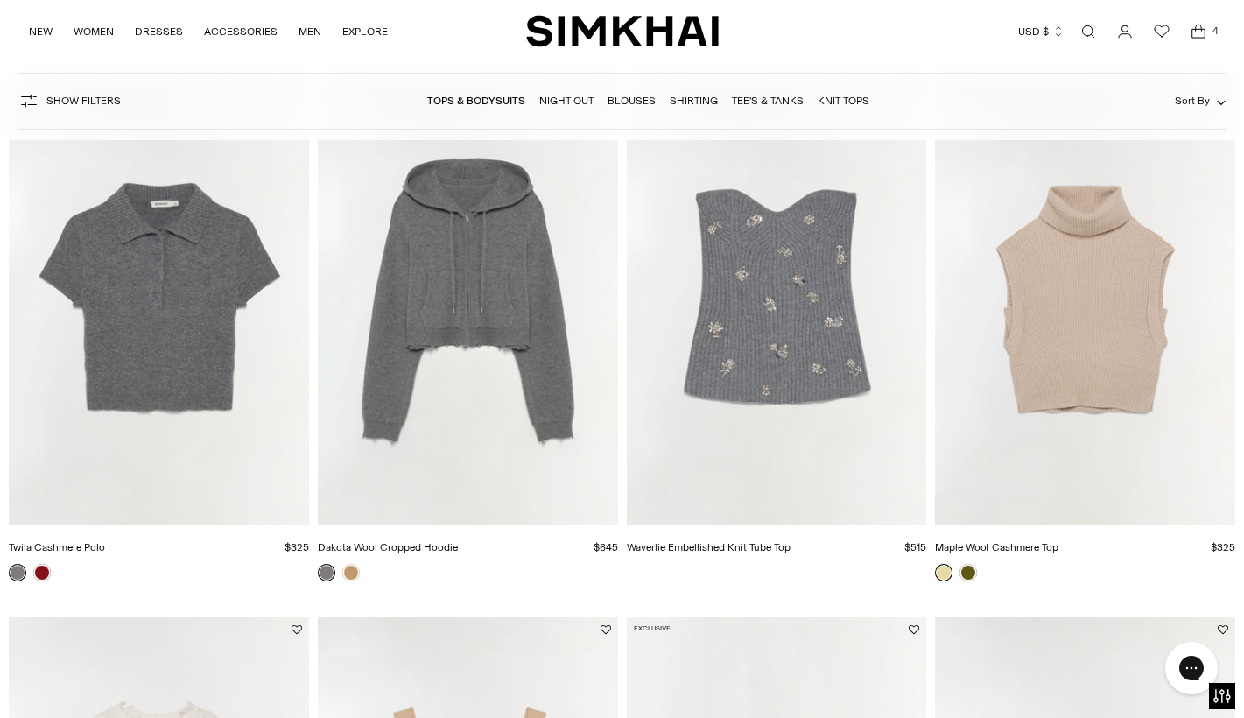
scroll to position [1256, 0]
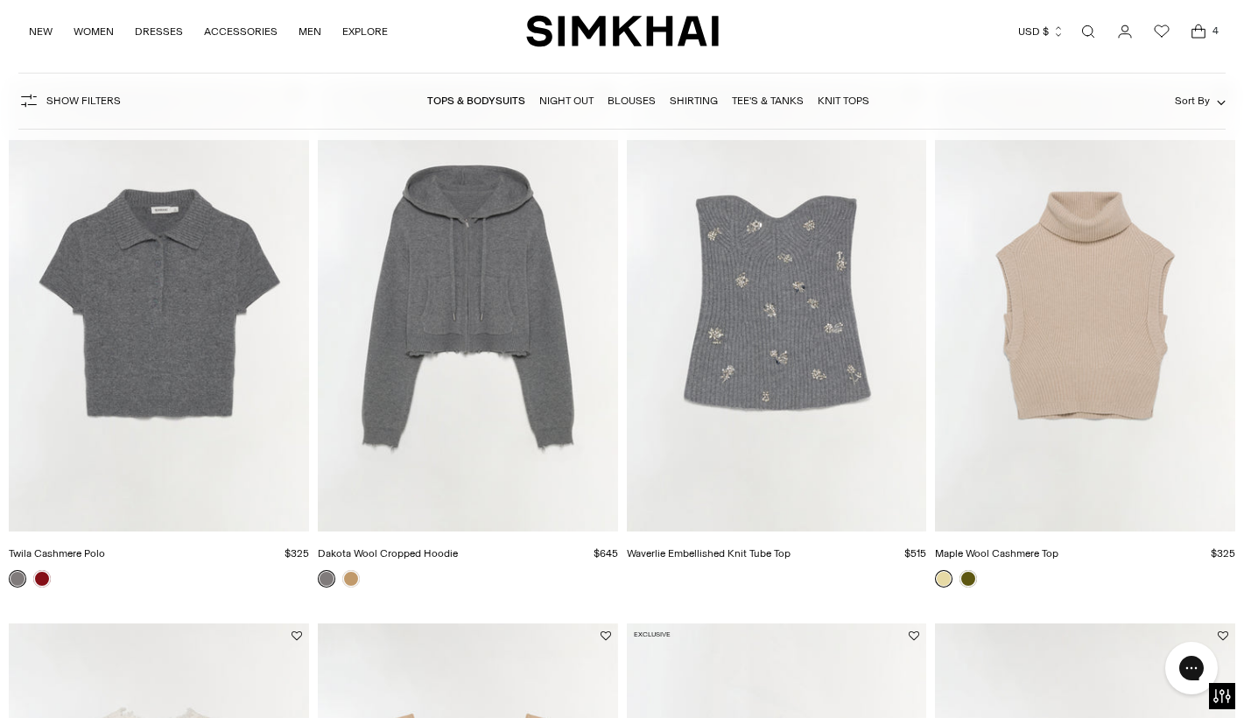
click at [0, 0] on img "Dakota Wool Cropped Hoodie" at bounding box center [0, 0] width 0 height 0
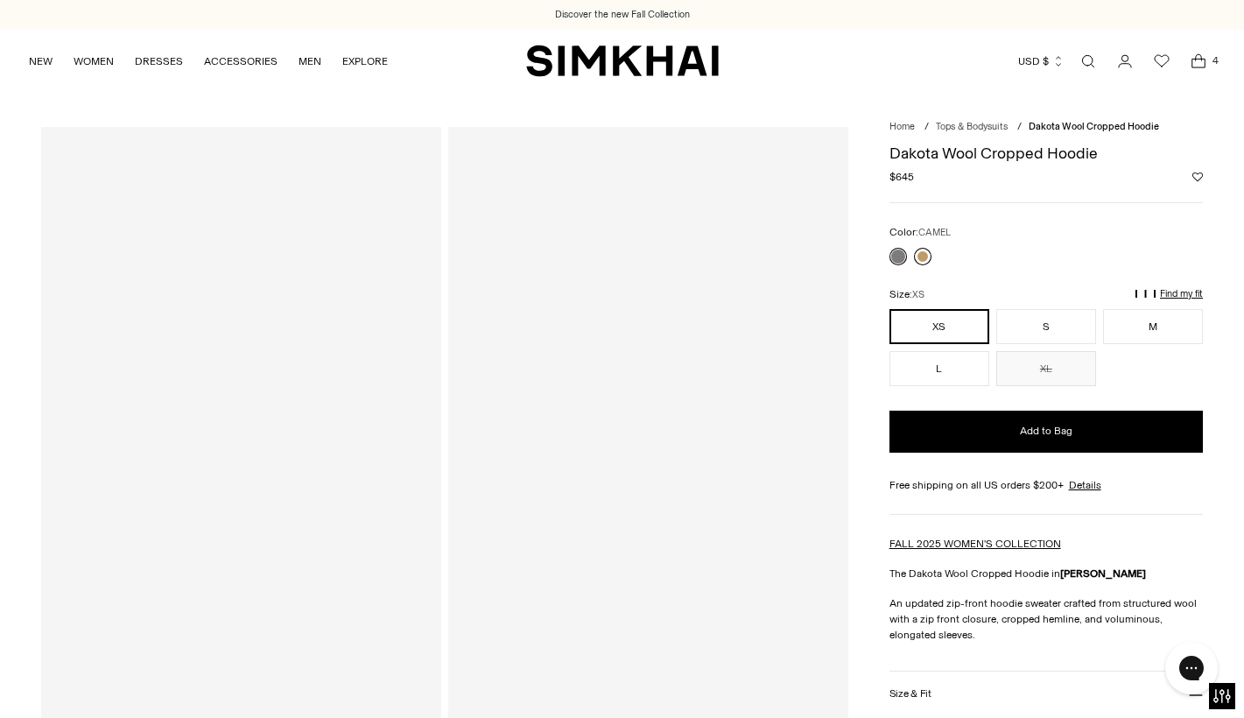
click at [919, 257] on link at bounding box center [923, 257] width 18 height 18
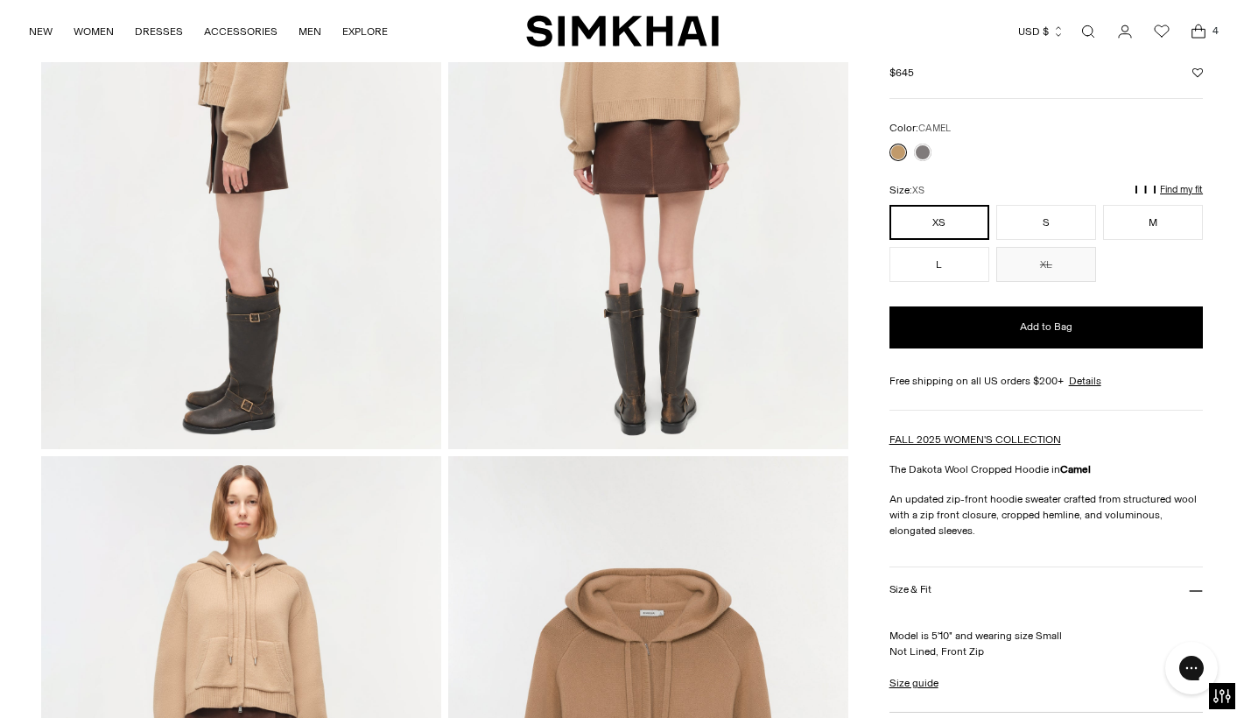
scroll to position [847, 0]
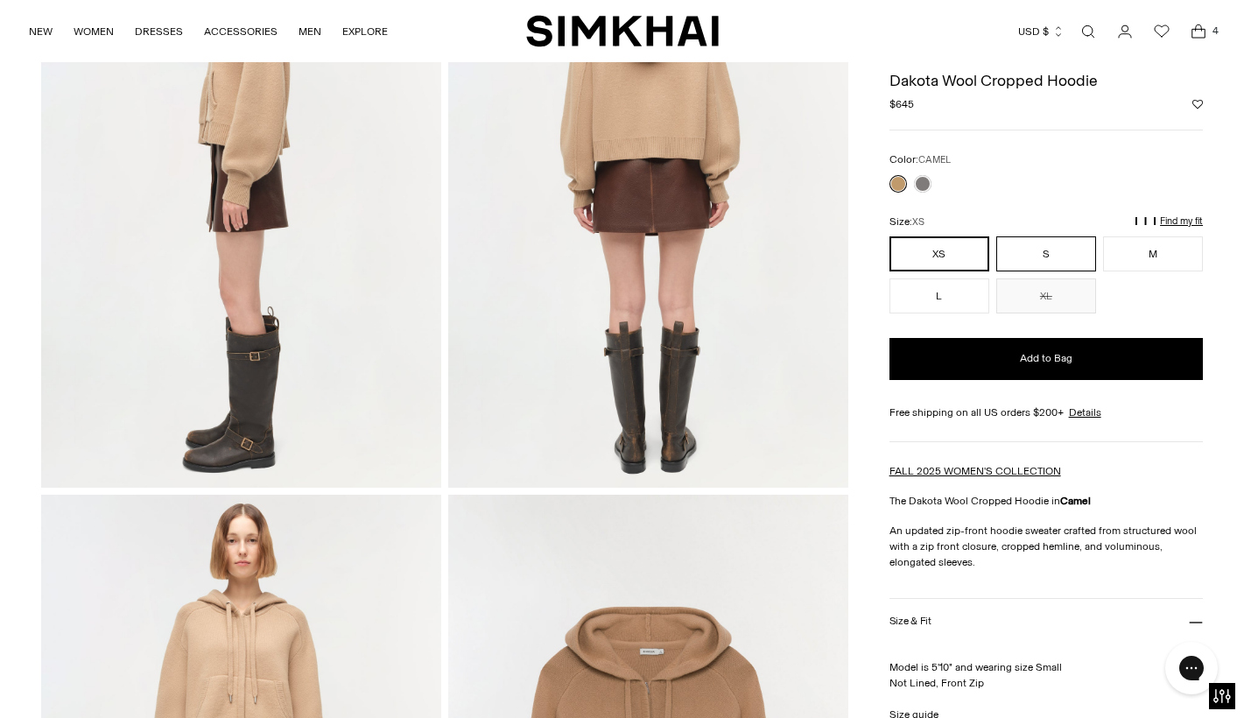
click at [1051, 250] on button "S" at bounding box center [1046, 253] width 100 height 35
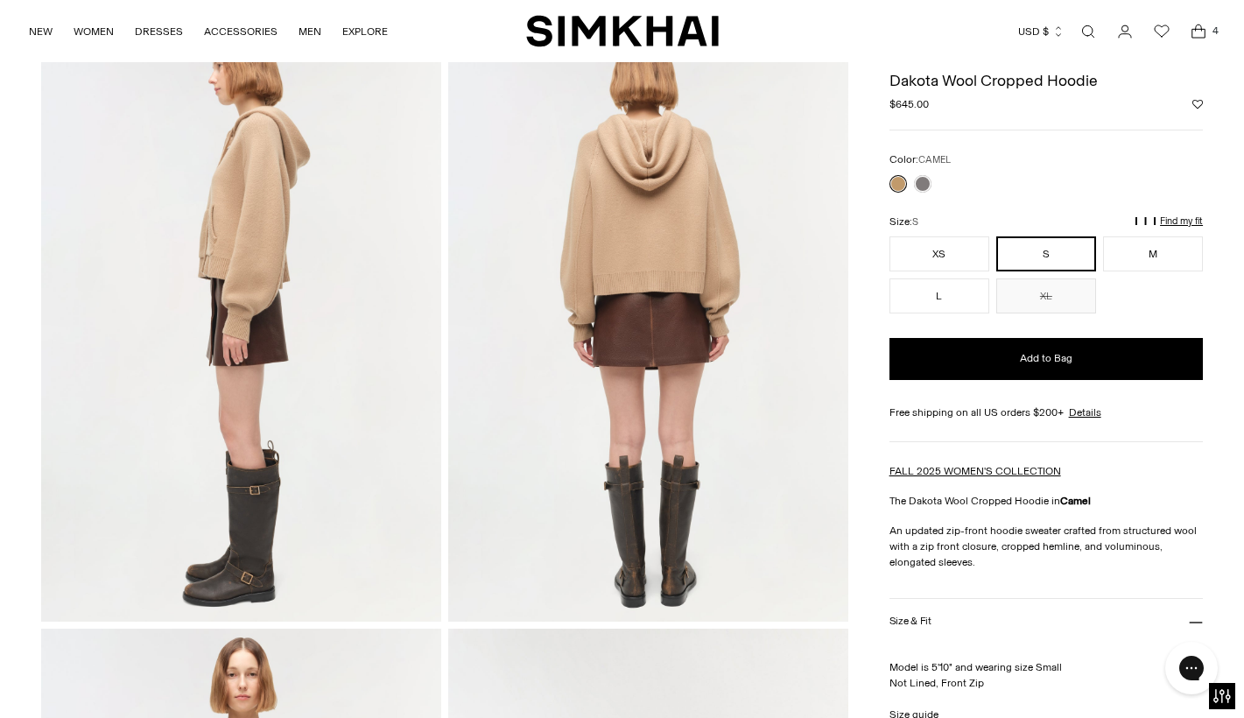
scroll to position [704, 0]
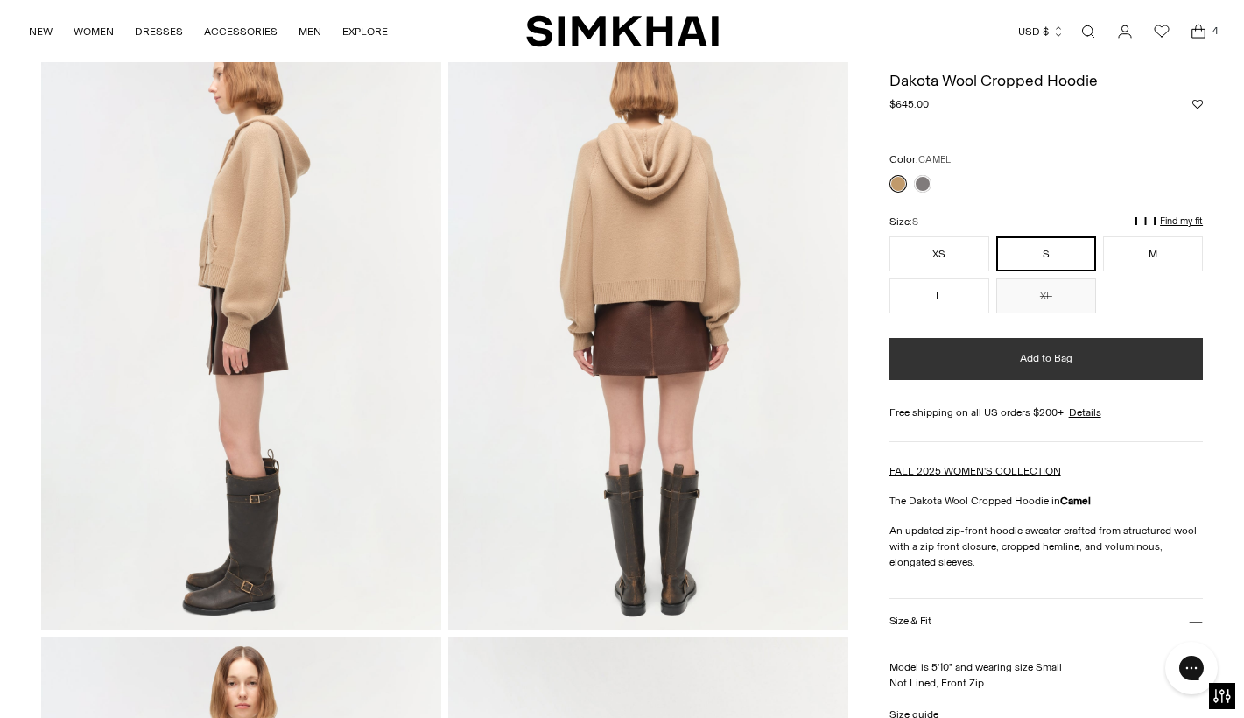
click at [1086, 359] on button "Add to Bag" at bounding box center [1046, 359] width 313 height 42
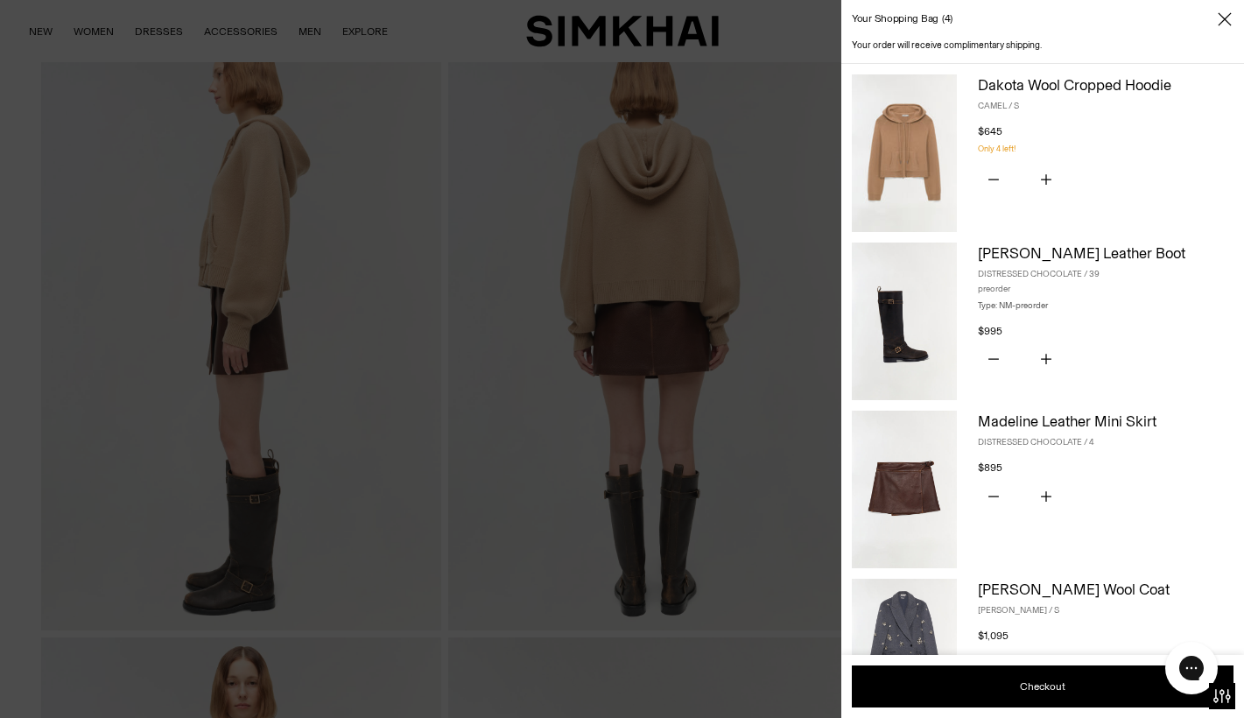
click at [374, 270] on div at bounding box center [622, 359] width 1244 height 718
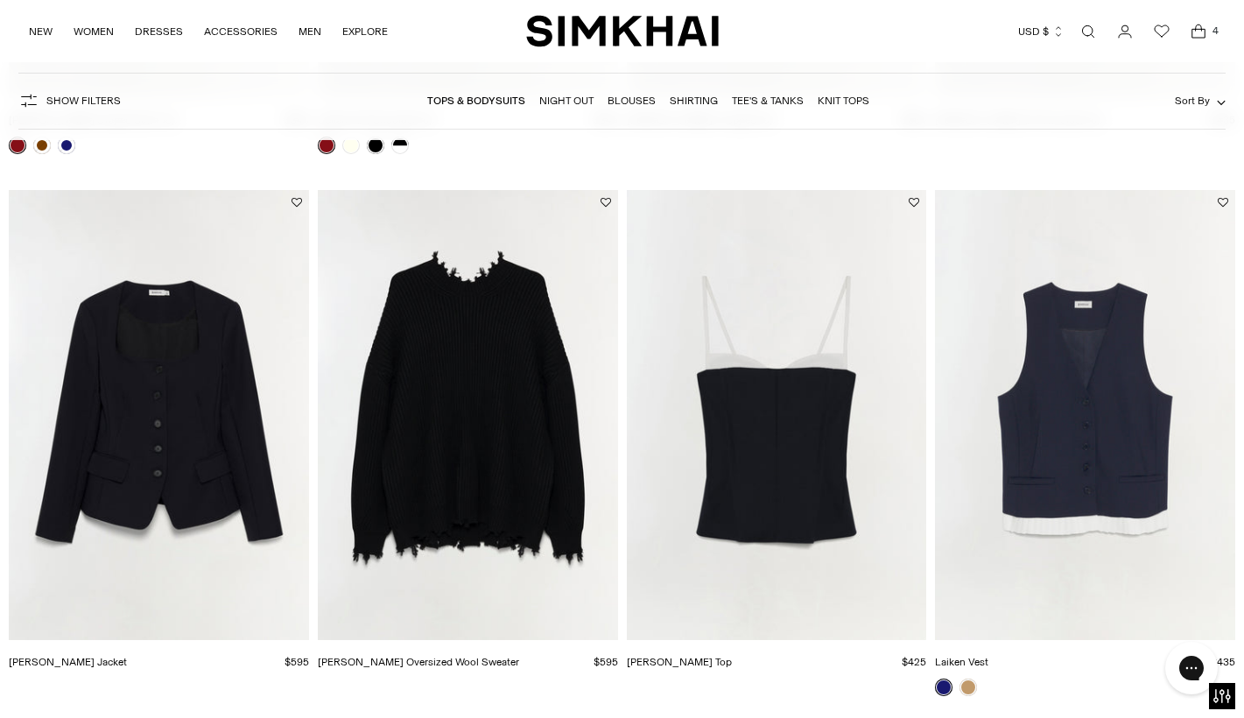
scroll to position [5486, 0]
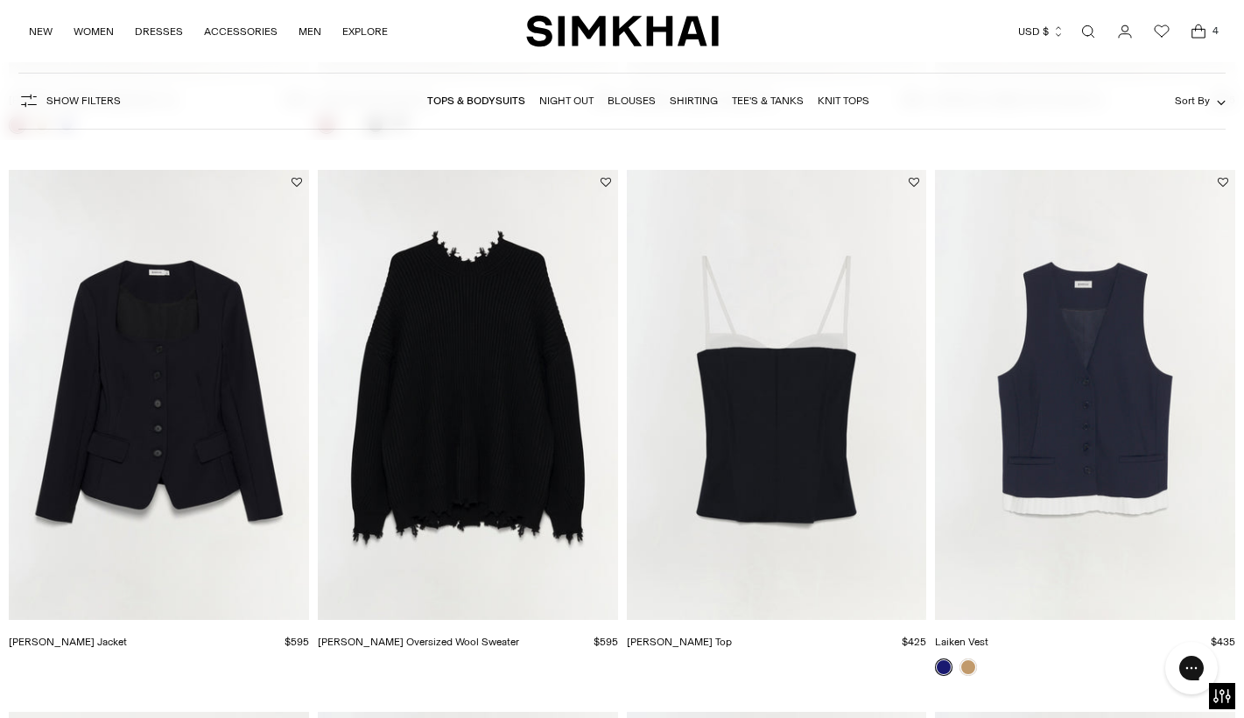
click at [0, 0] on img "Willa Oversized Wool Sweater" at bounding box center [0, 0] width 0 height 0
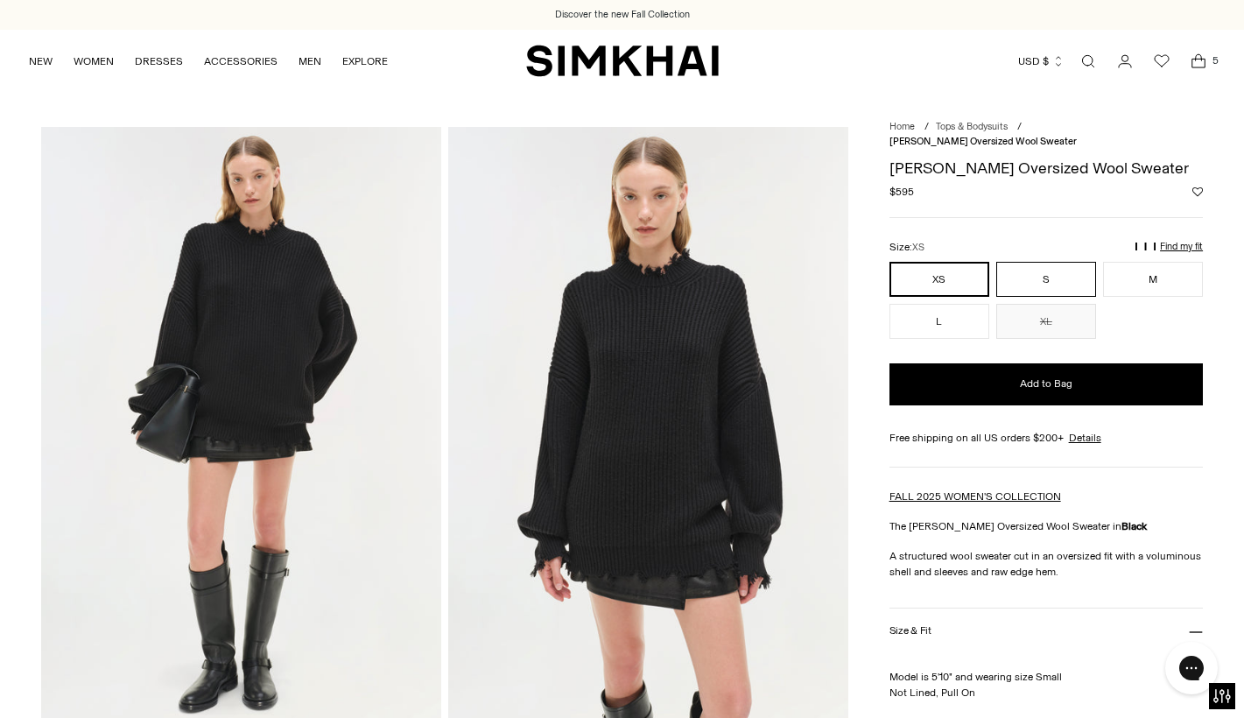
click at [1044, 263] on button "S" at bounding box center [1046, 279] width 100 height 35
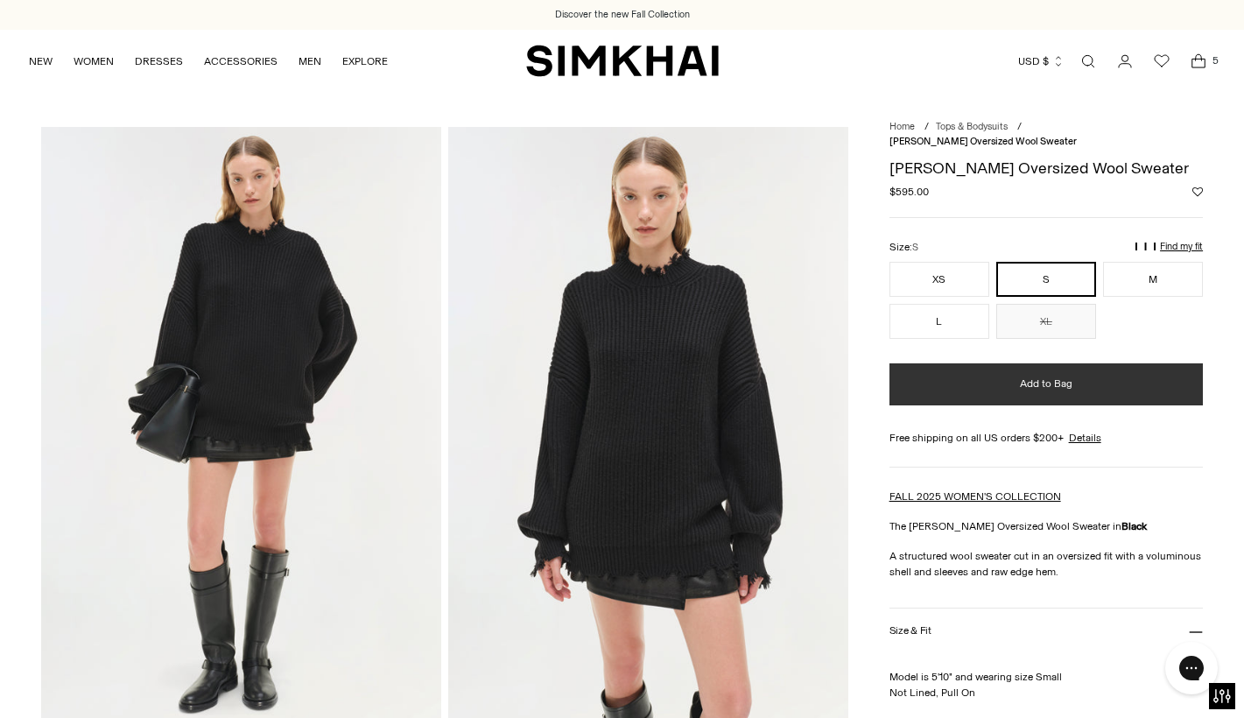
click at [1030, 377] on span "Add to Bag" at bounding box center [1046, 384] width 53 height 15
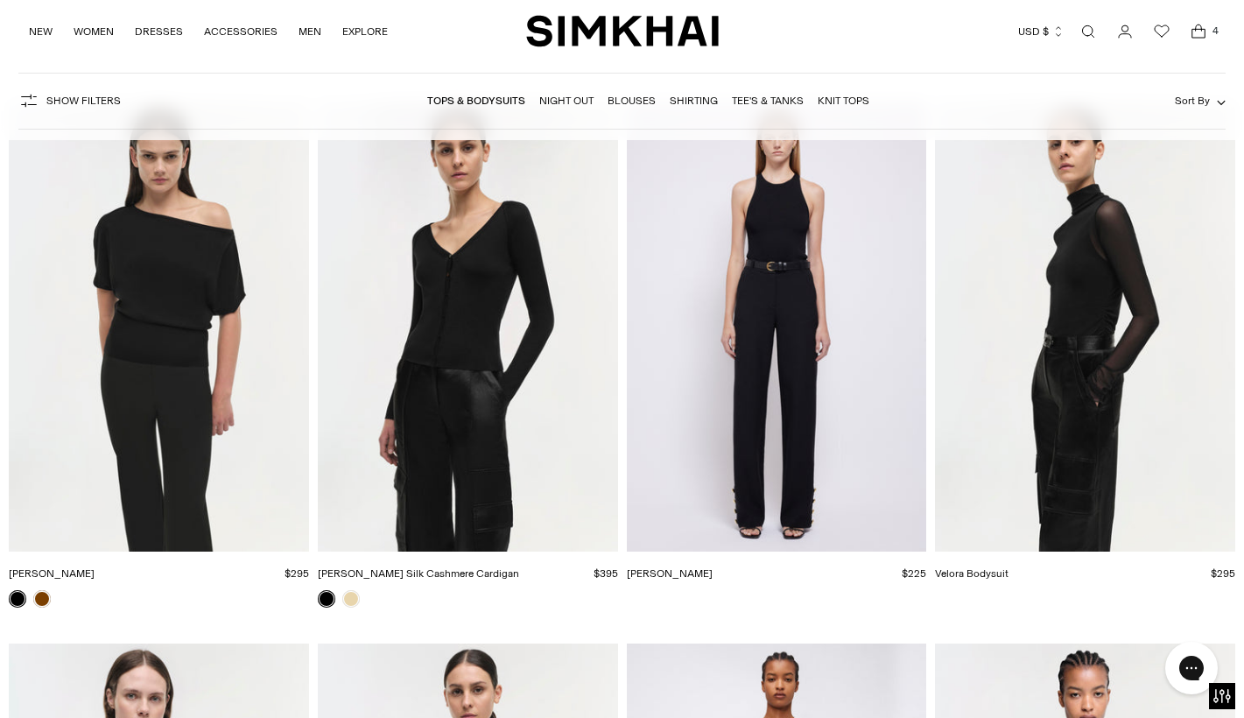
scroll to position [17397, 0]
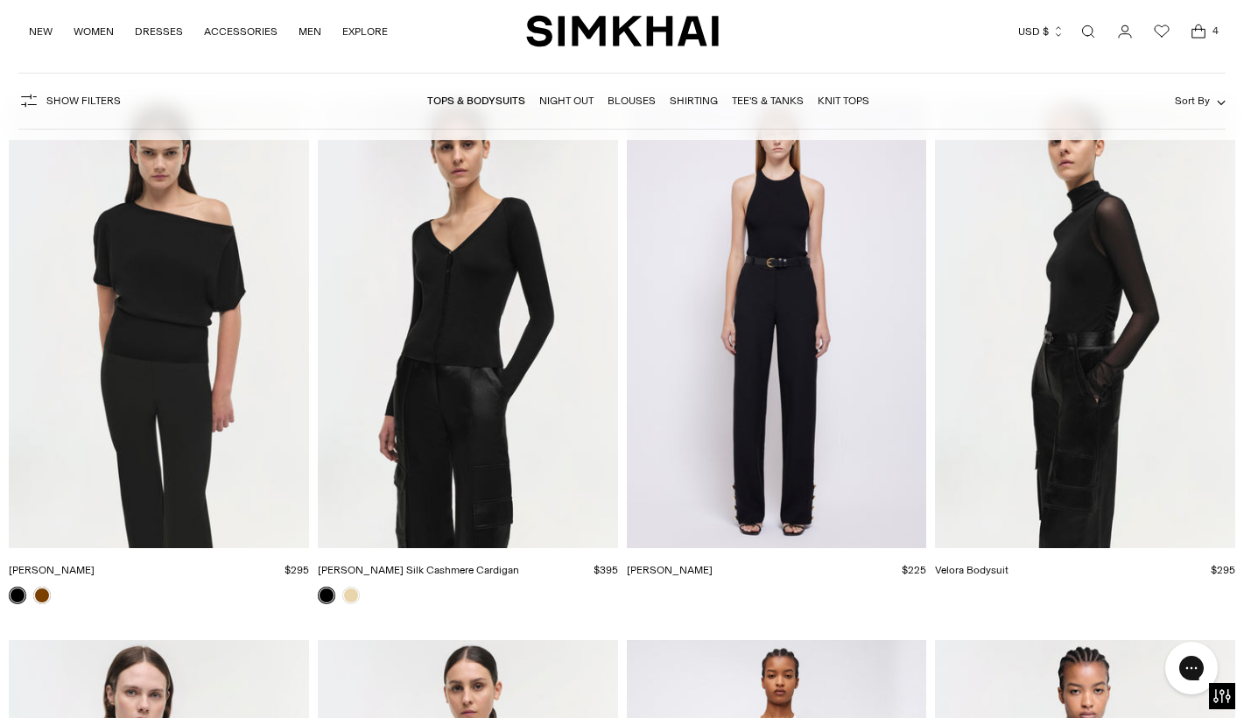
click at [0, 0] on img "Velora Bodysuit" at bounding box center [0, 0] width 0 height 0
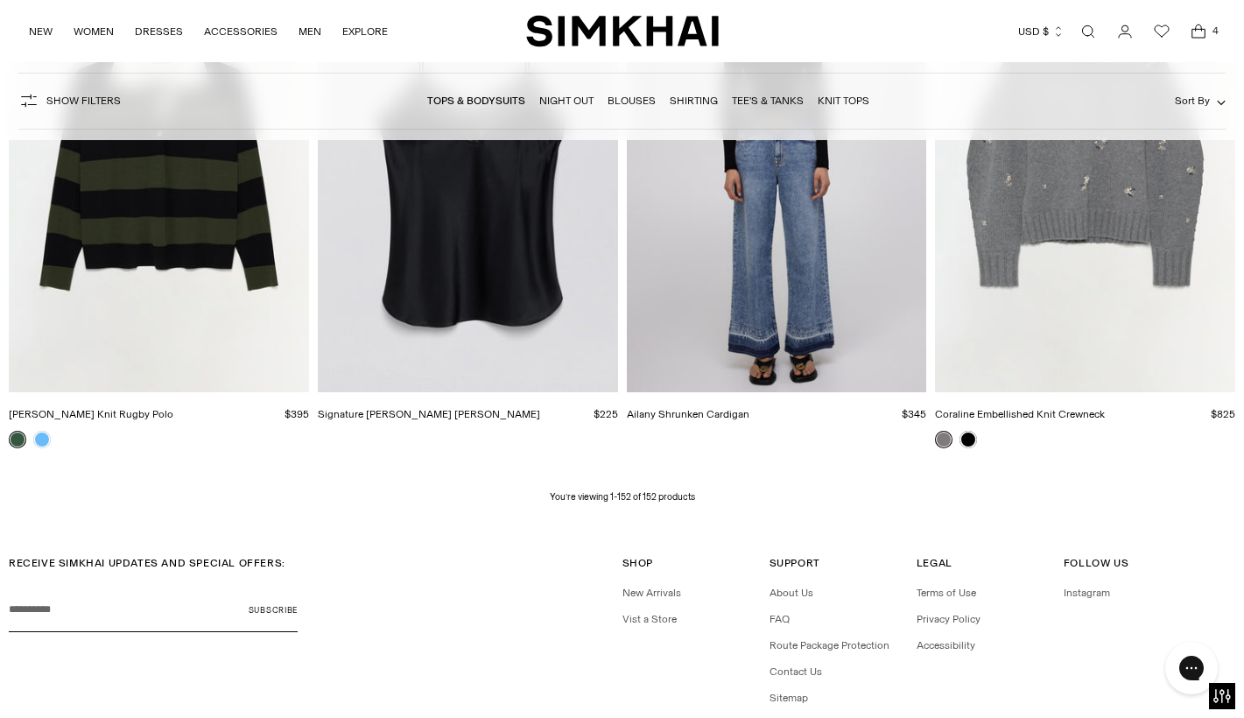
scroll to position [20358, 0]
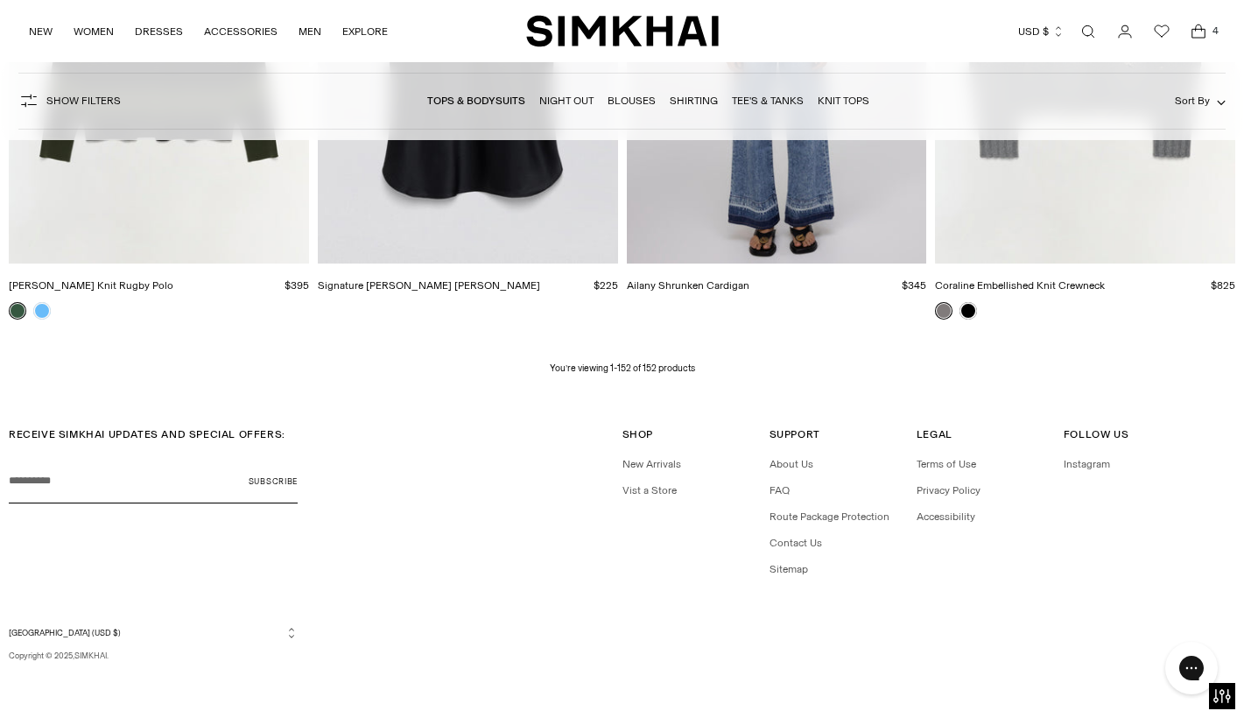
click at [833, 104] on link "Knit Tops" at bounding box center [844, 101] width 52 height 12
